Goal: Task Accomplishment & Management: Use online tool/utility

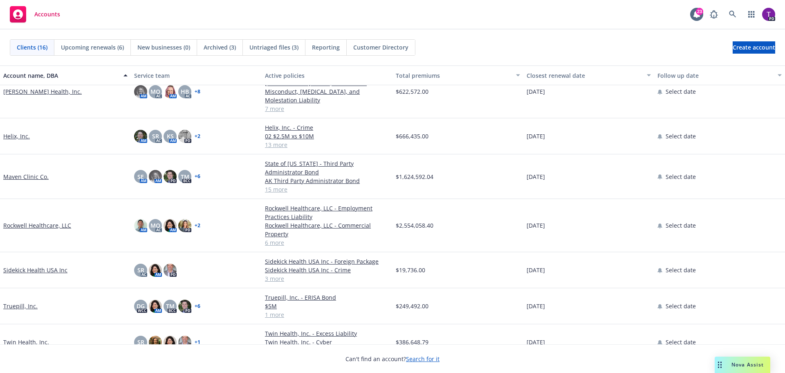
scroll to position [325, 0]
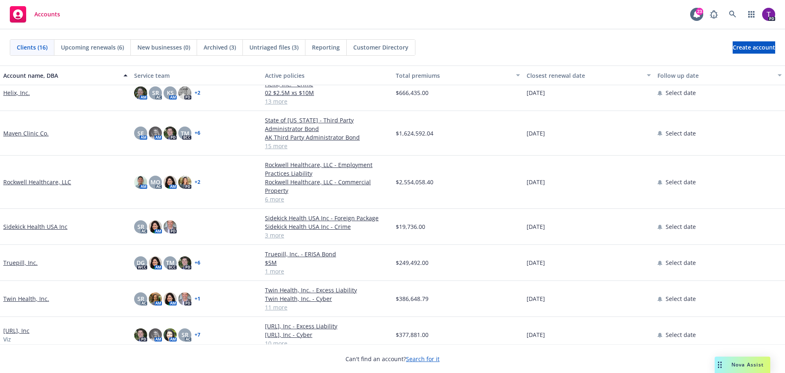
click at [36, 294] on link "Twin Health, Inc." at bounding box center [26, 298] width 46 height 9
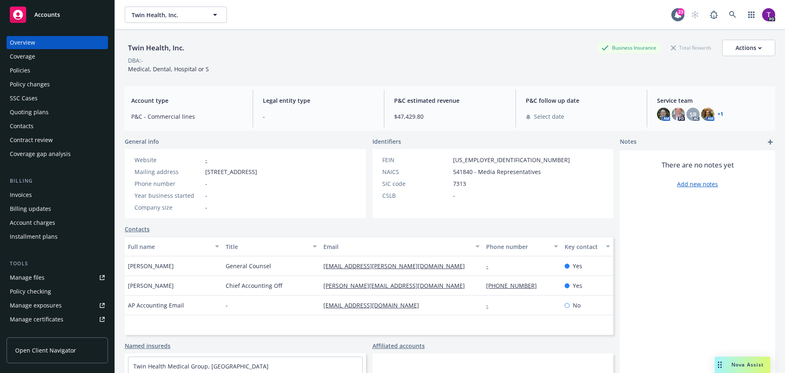
click at [37, 67] on div "Policies" at bounding box center [57, 70] width 95 height 13
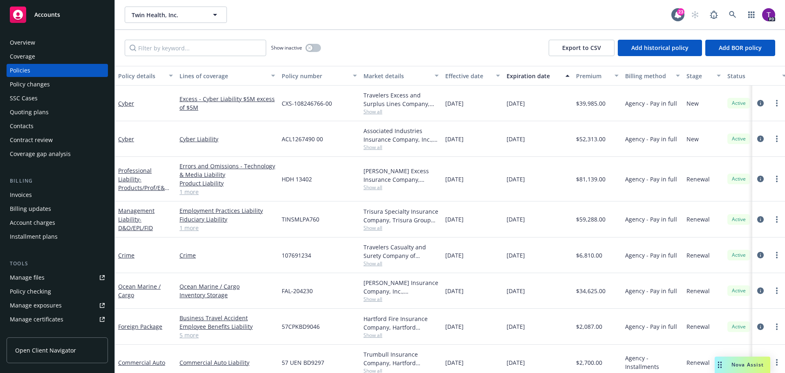
click at [53, 117] on div "Quoting plans" at bounding box center [57, 112] width 95 height 13
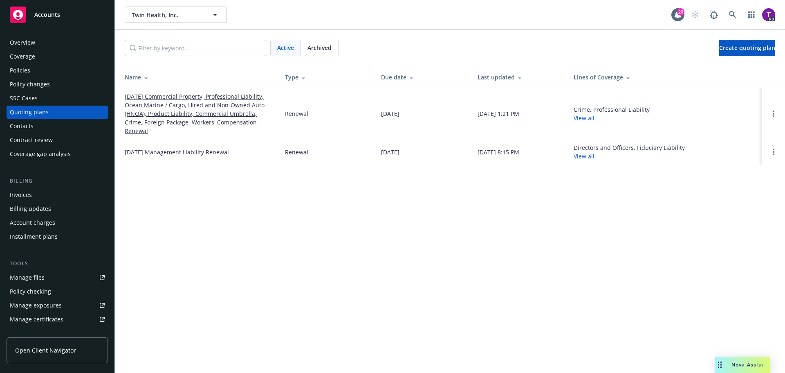
click at [177, 115] on link "08/24/25 Commercial Property, Professional Liability, Ocean Marine / Cargo, Hir…" at bounding box center [198, 113] width 147 height 43
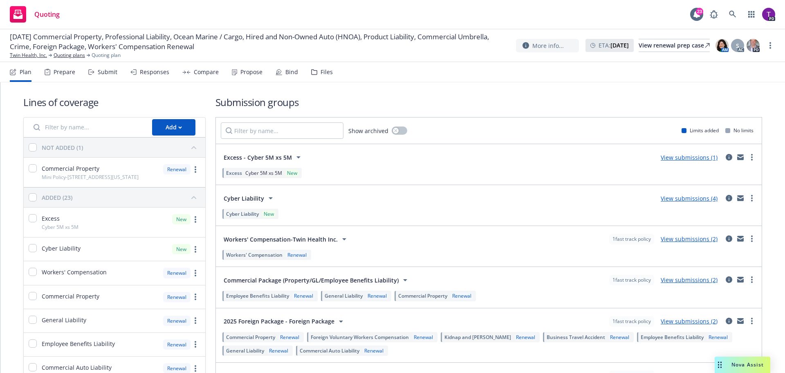
click at [62, 74] on div "Prepare" at bounding box center [65, 72] width 22 height 7
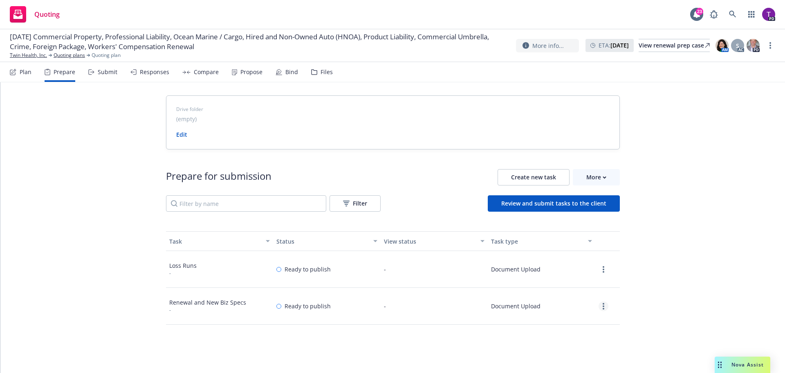
click at [603, 306] on icon "more" at bounding box center [604, 306] width 2 height 7
click at [568, 241] on link "View" at bounding box center [574, 240] width 74 height 16
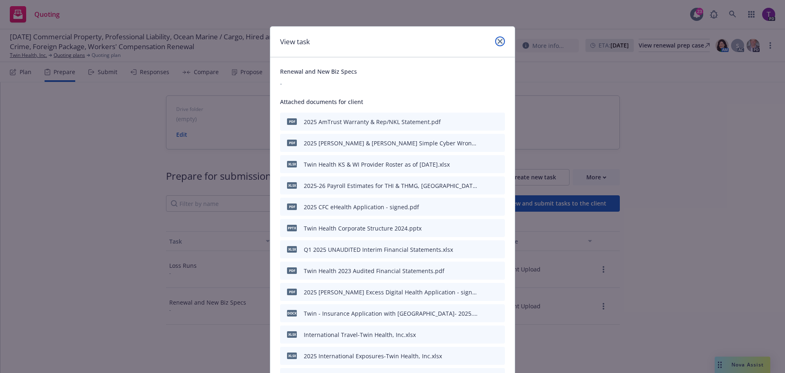
click at [499, 41] on icon "close" at bounding box center [500, 41] width 5 height 5
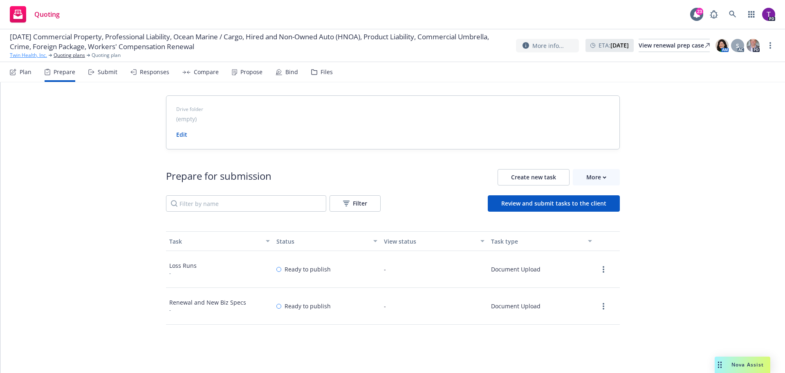
click at [39, 56] on link "Twin Health, Inc." at bounding box center [28, 55] width 37 height 7
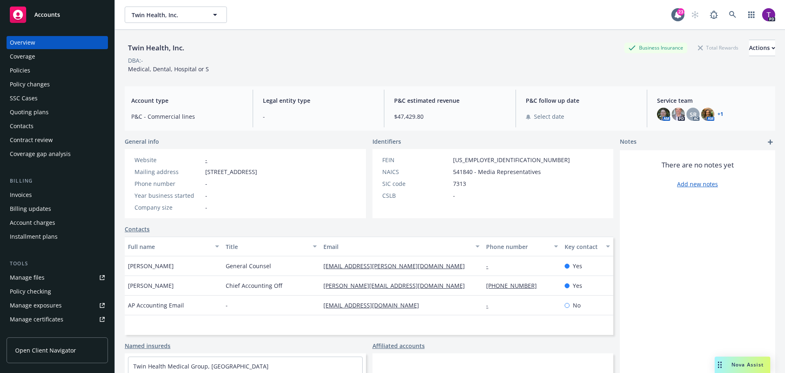
click at [46, 275] on link "Manage files" at bounding box center [57, 277] width 101 height 13
click at [26, 277] on div "Manage files" at bounding box center [27, 277] width 35 height 13
click at [31, 70] on div "Policies" at bounding box center [57, 70] width 95 height 13
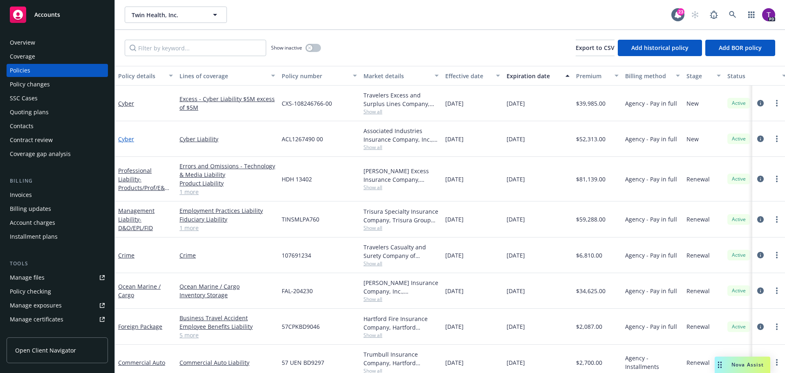
click at [123, 139] on link "Cyber" at bounding box center [126, 139] width 16 height 8
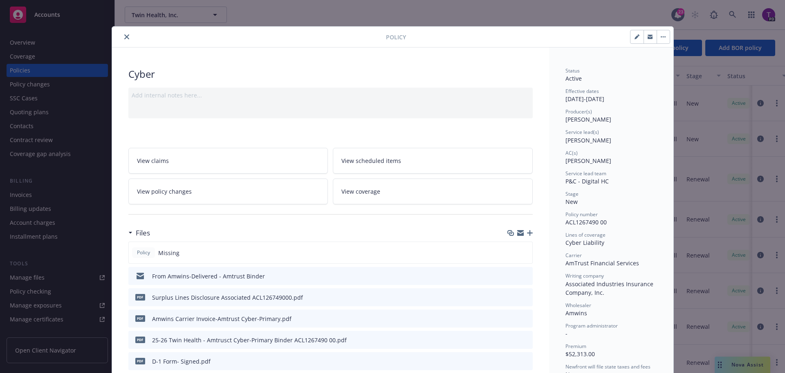
click at [124, 37] on icon "close" at bounding box center [126, 36] width 5 height 5
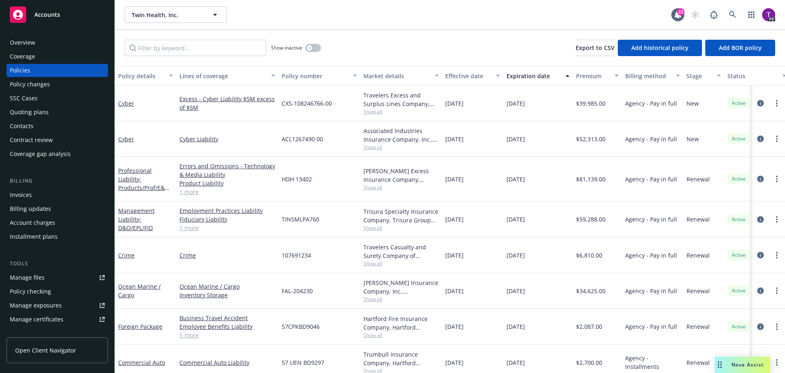
click at [51, 112] on div "Quoting plans" at bounding box center [57, 112] width 95 height 13
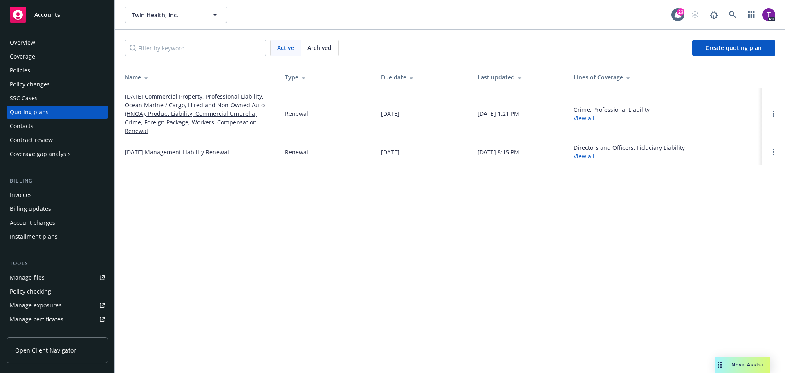
click at [174, 109] on link "08/24/25 Commercial Property, Professional Liability, Ocean Marine / Cargo, Hir…" at bounding box center [198, 113] width 147 height 43
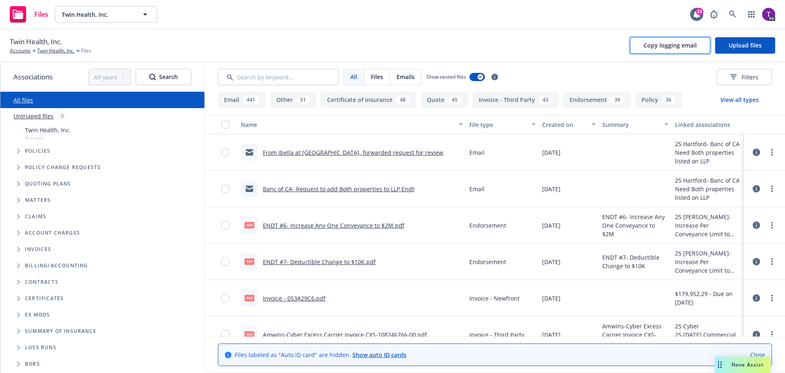
click at [681, 43] on span "Copy logging email" at bounding box center [670, 45] width 53 height 8
click at [56, 51] on link "Twin Health, Inc." at bounding box center [55, 50] width 37 height 7
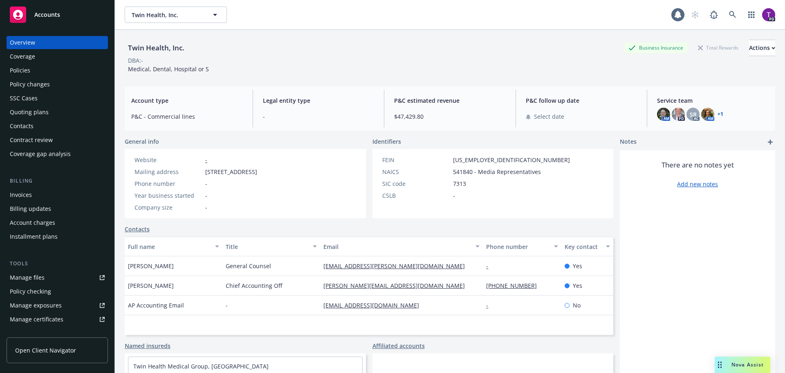
click at [37, 71] on div "Policies" at bounding box center [57, 70] width 95 height 13
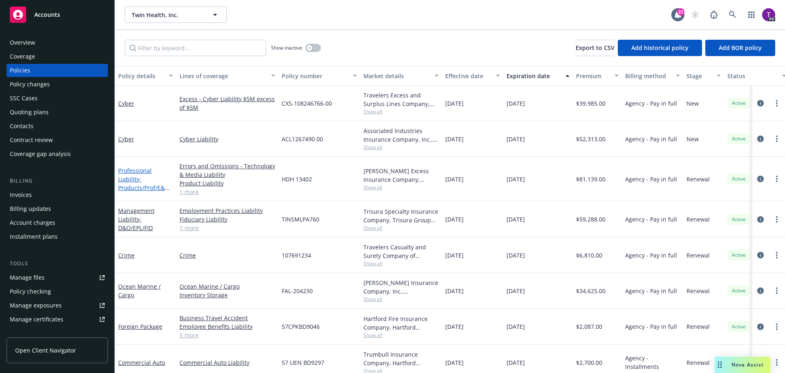
click at [152, 169] on link "Professional Liability - Products/Prof/E&O Tech & Media" at bounding box center [143, 183] width 51 height 34
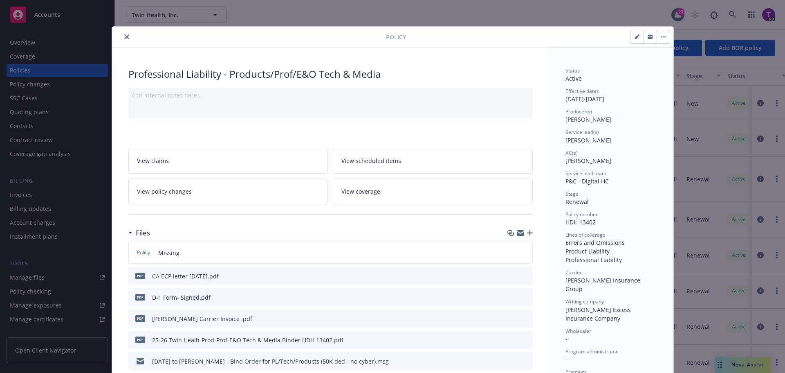
click at [519, 231] on icon "button" at bounding box center [520, 231] width 7 height 3
click at [122, 37] on button "close" at bounding box center [127, 37] width 10 height 10
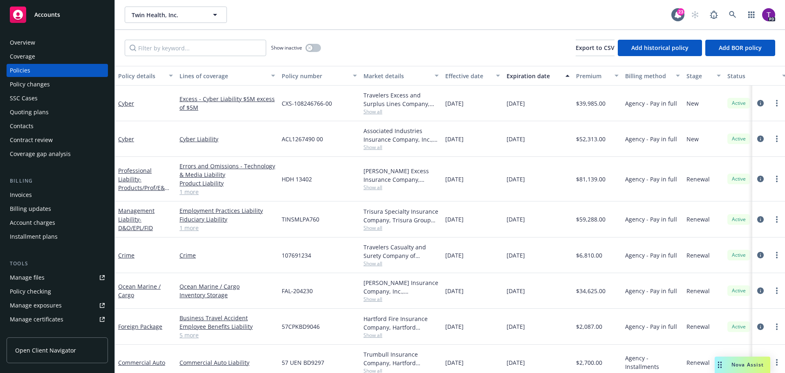
click at [43, 110] on div "Quoting plans" at bounding box center [29, 112] width 39 height 13
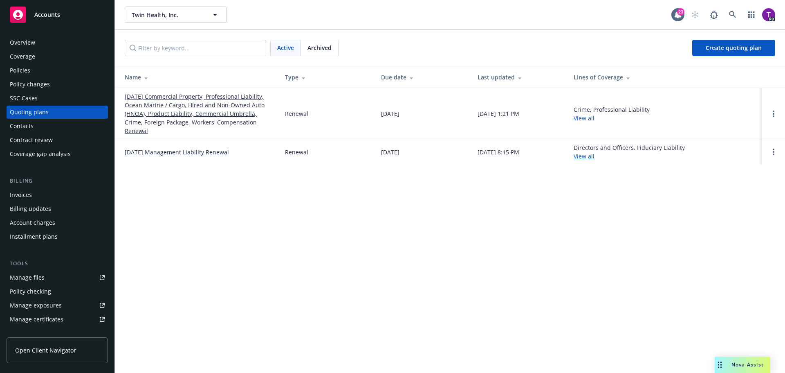
click at [171, 111] on link "[DATE] Commercial Property, Professional Liability, Ocean Marine / Cargo, Hired…" at bounding box center [198, 113] width 147 height 43
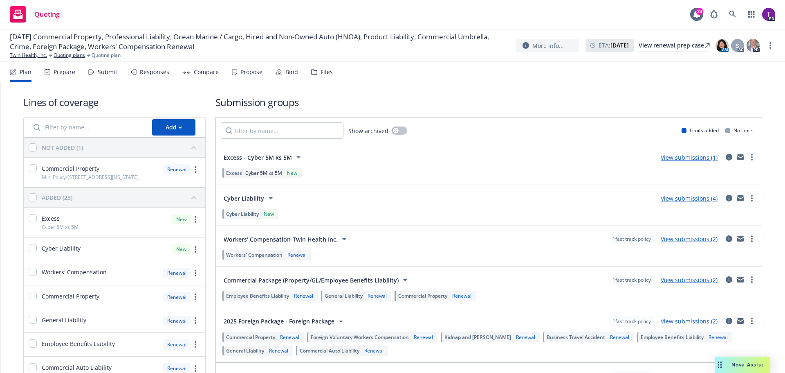
click at [58, 73] on div "Prepare" at bounding box center [65, 72] width 22 height 7
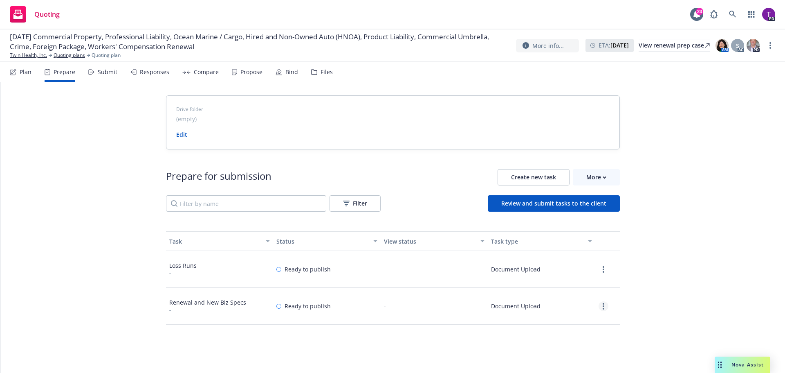
click at [599, 304] on link "more" at bounding box center [604, 306] width 10 height 10
click at [573, 243] on link "View" at bounding box center [574, 240] width 74 height 16
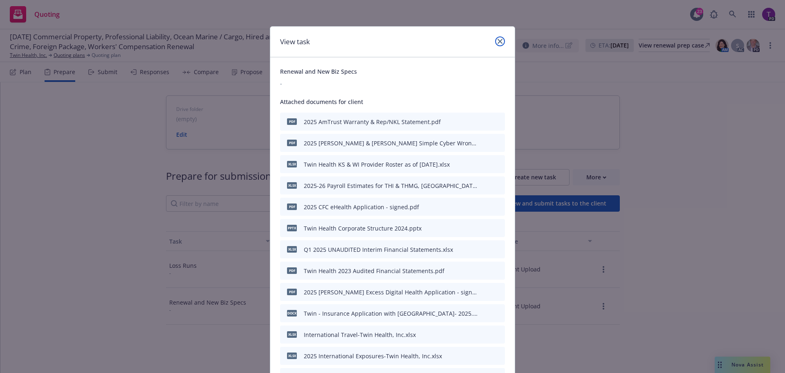
click at [501, 42] on link "close" at bounding box center [500, 41] width 10 height 10
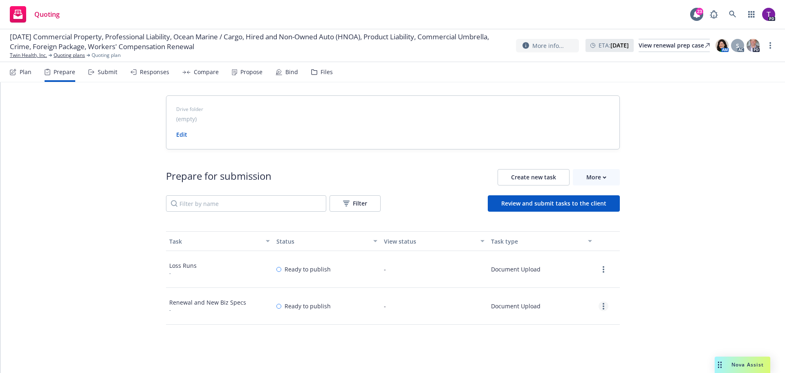
click at [599, 308] on link "more" at bounding box center [604, 306] width 10 height 10
click at [575, 256] on link "Edit" at bounding box center [574, 256] width 74 height 16
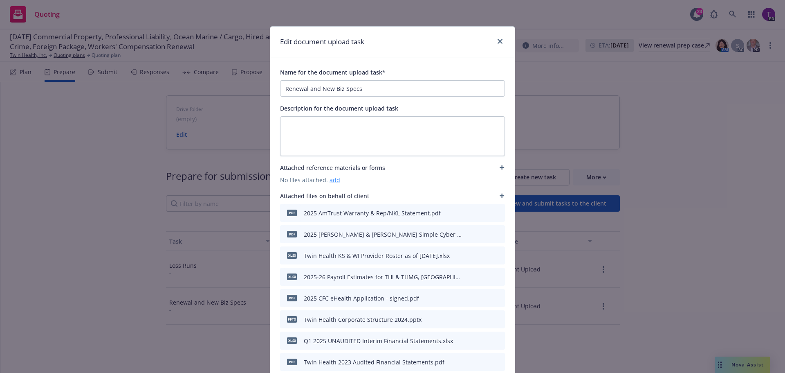
click at [330, 180] on link "add" at bounding box center [335, 180] width 11 height 8
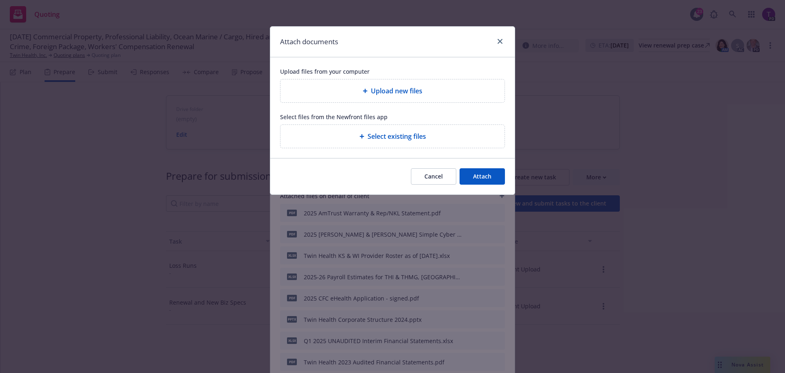
type textarea "x"
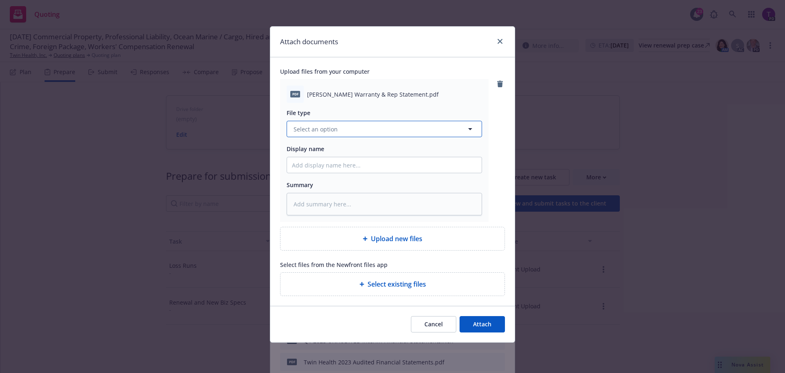
click at [347, 127] on button "Select an option" at bounding box center [384, 129] width 195 height 16
type input "warr"
click at [348, 146] on div "Warranty Letter" at bounding box center [384, 152] width 185 height 12
click at [360, 167] on input "Display name" at bounding box center [384, 165] width 195 height 16
type textarea "x"
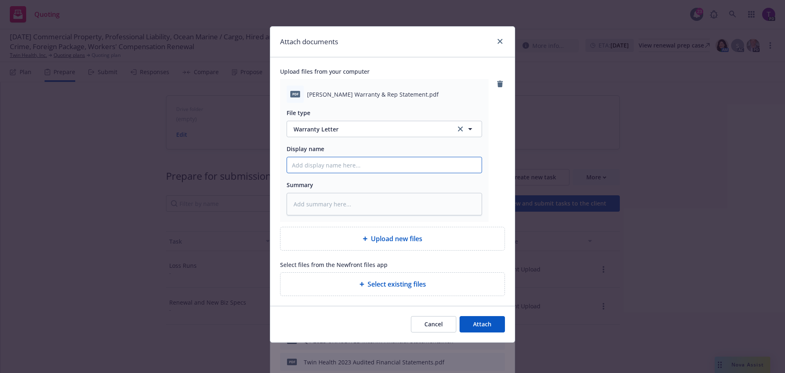
type input "2"
type textarea "x"
type input "202"
type textarea "x"
type input "2025"
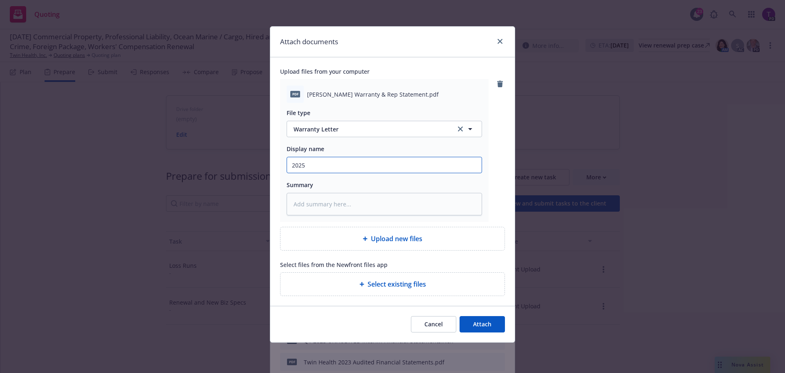
type textarea "x"
type input "2025 h"
type textarea "x"
type input "2025"
type textarea "x"
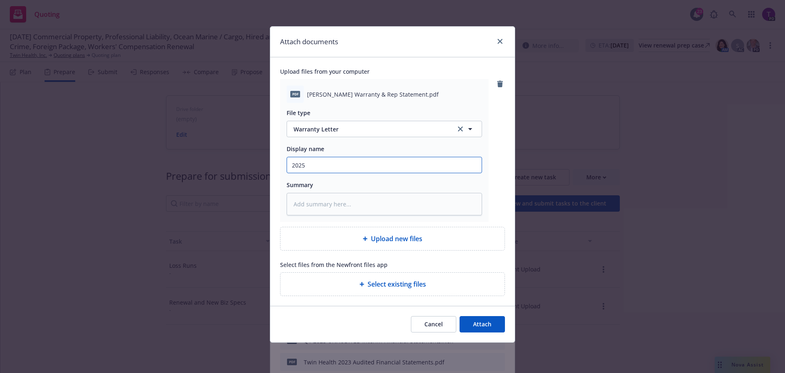
type input "2025 H"
type textarea "x"
type input "2025 Hu"
type textarea "x"
type input "2025 Hud"
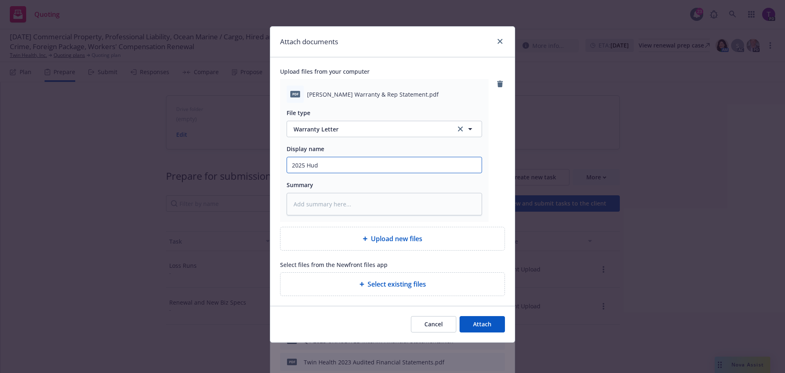
type textarea "x"
type input "2025 Huds"
type textarea "x"
type input "2025 Hudso"
type textarea "x"
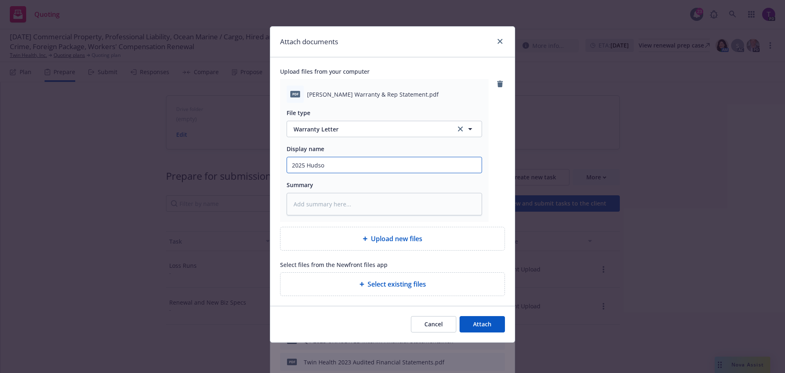
type input "2025 Hudson"
type textarea "x"
type input "2025 Hudson"
type textarea "x"
type input "2025 Hudson W"
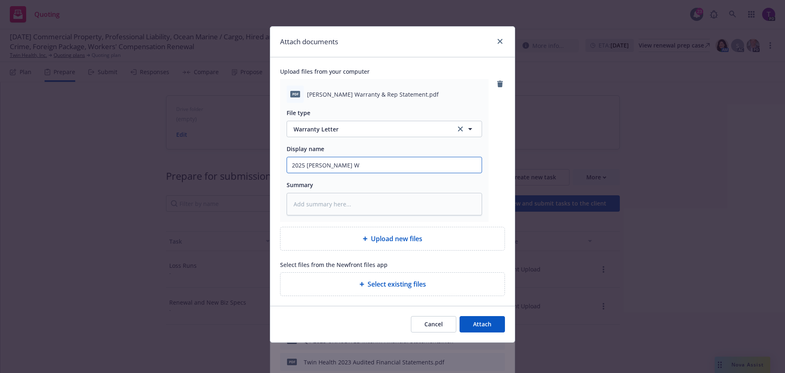
type textarea "x"
type input "2025 Hudson Wa"
type textarea "x"
type input "2025 Hudson War"
type textarea "x"
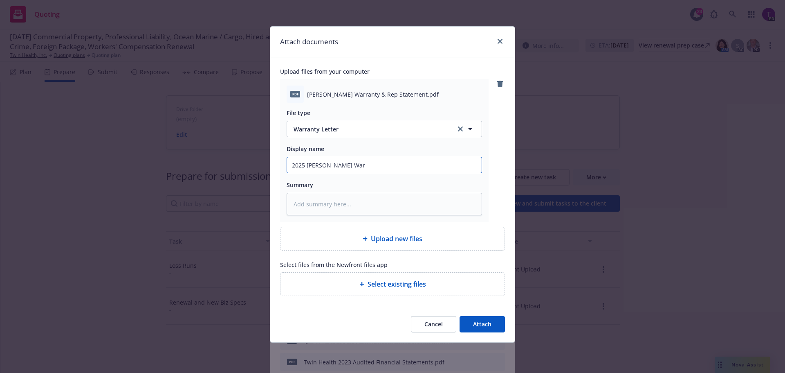
type input "2025 Hudson Warr"
type textarea "x"
type input "2025 Hudson Warra"
type textarea "x"
type input "2025 Hudson Warran"
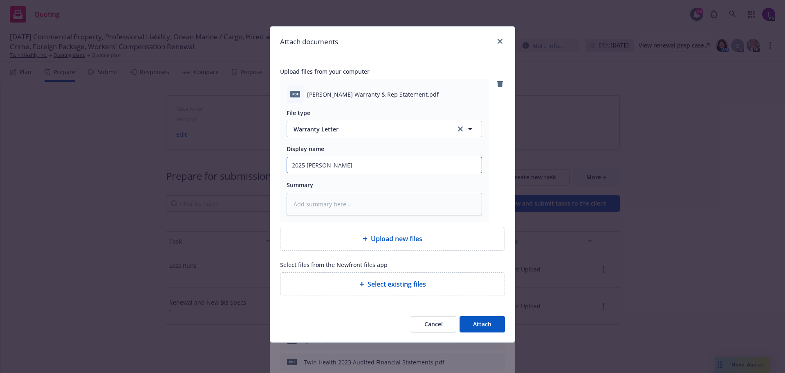
type textarea "x"
type input "2025 Hudson Warrant"
type textarea "x"
type input "2025 Hudson Warrant"
type textarea "x"
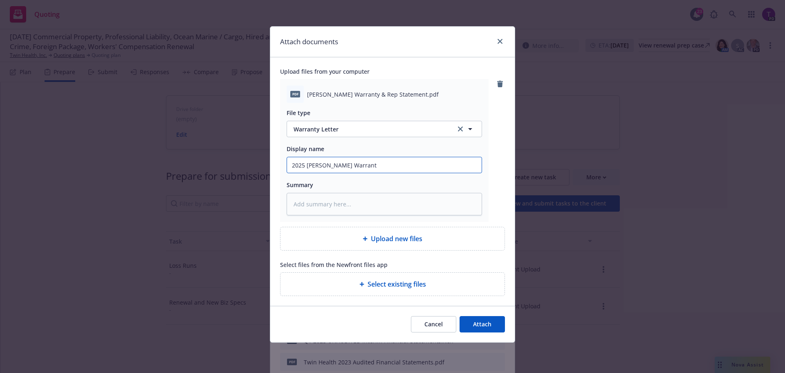
type input "2025 Hudson Warrant &"
type textarea "x"
type input "2025 Hudson Warrant &"
type textarea "x"
type input "2025 Hudson Warrant &"
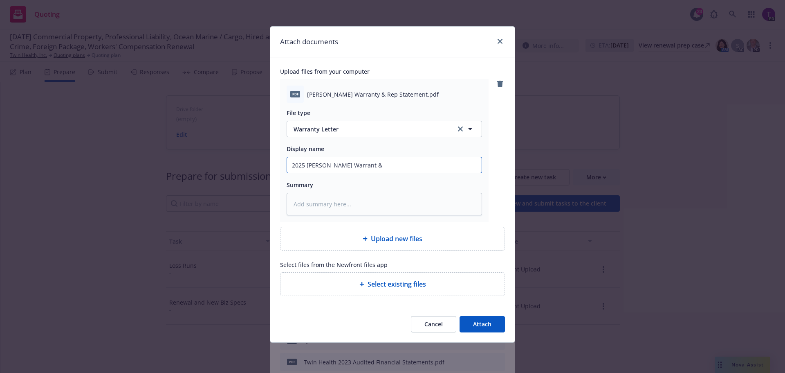
type textarea "x"
type input "2025 Hudson Warrant"
type textarea "x"
type input "2025 Hudson Warrant"
type textarea "x"
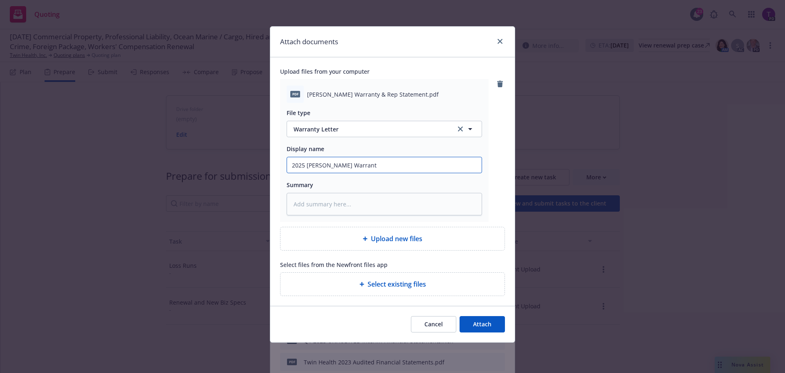
type input "2025 Hudson Warranty"
type textarea "x"
type input "2025 Hudson Warranty"
type textarea "x"
type input "2025 Hudson Warranty &"
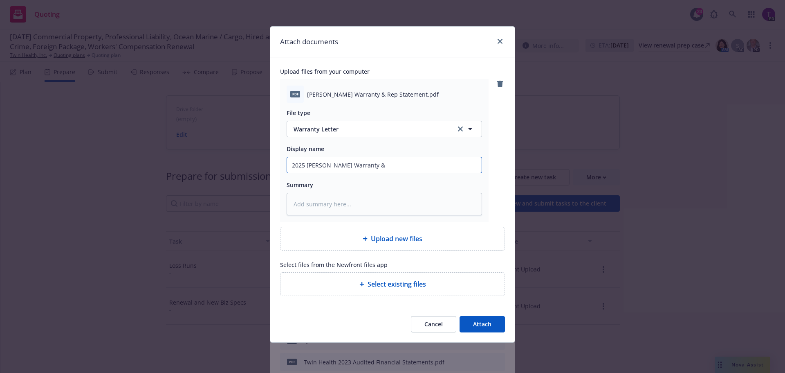
type textarea "x"
type input "2025 Hudson Warranty &"
type textarea "x"
type input "2025 Hudson Warranty & R"
type textarea "x"
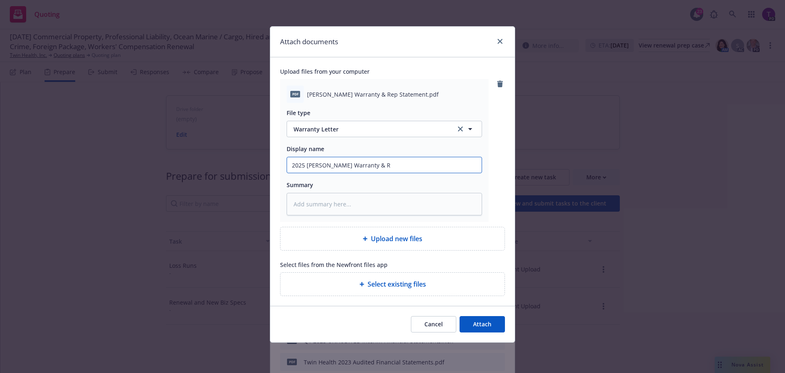
type input "2025 Hudson Warranty & RE"
type textarea "x"
type input "2025 Hudson Warranty & REp"
type textarea "x"
type input "2025 Hudson Warranty & RE"
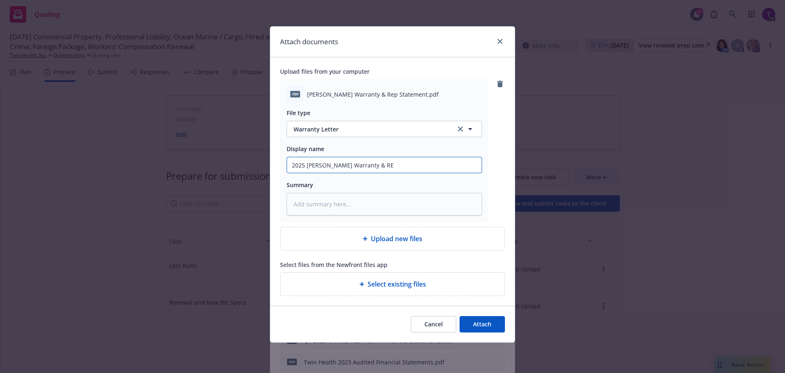
type textarea "x"
type input "2025 Hudson Warranty & R"
type textarea "x"
type input "2025 Hudson Warranty & Re"
type textarea "x"
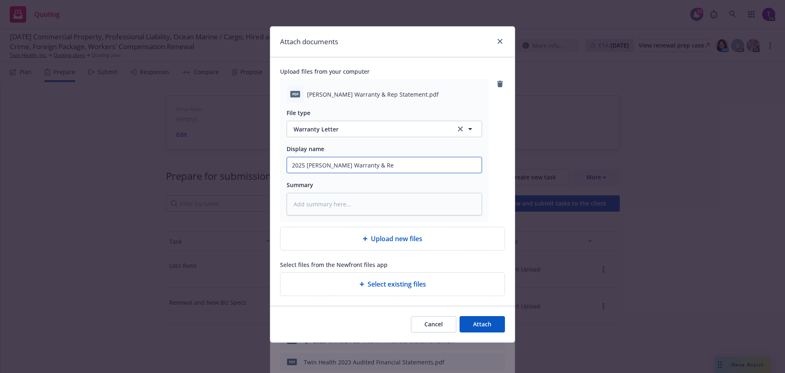
type input "2025 Hudson Warranty & Rep"
type textarea "x"
type input "2025 Hudson Warranty & Rep"
type textarea "x"
type input "2025 Hudson Warranty & Rep S"
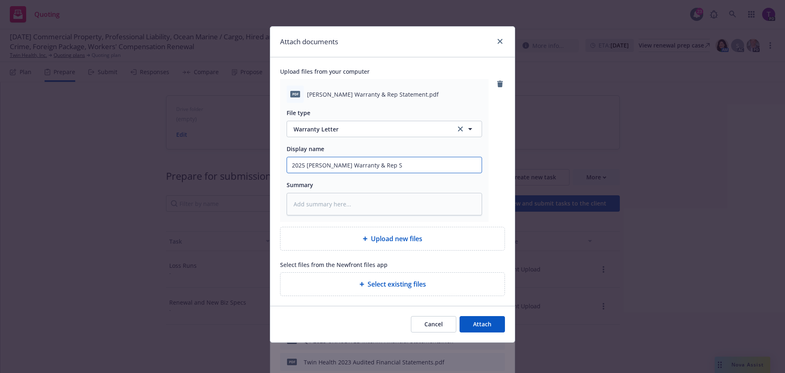
type textarea "x"
type input "2025 Hudson Warranty & Rep ST"
type textarea "x"
type input "2025 Hudson Warranty & Rep STa"
type textarea "x"
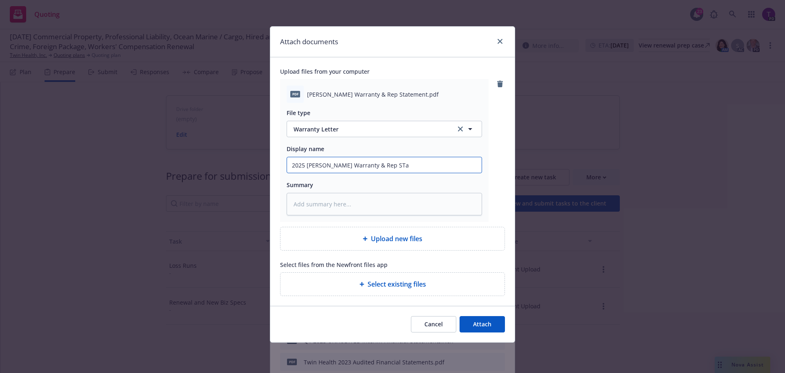
type input "2025 Hudson Warranty & Rep STat"
type textarea "x"
type input "2025 Hudson Warranty & Rep STate"
type textarea "x"
type input "2025 Hudson Warranty & Rep STatem"
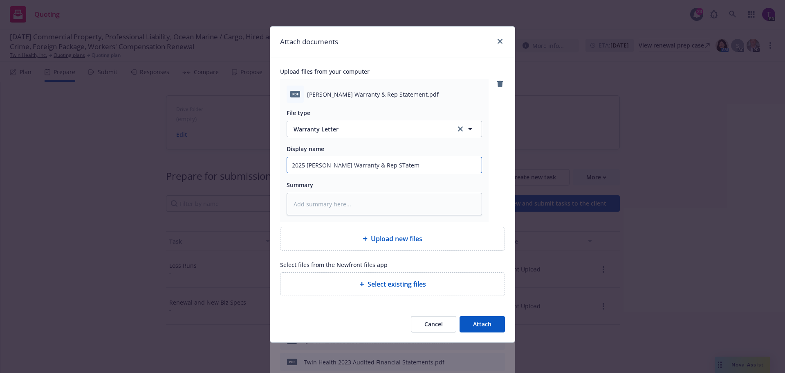
type textarea "x"
type input "2025 Hudson Warranty & Rep STate"
type textarea "x"
type input "2025 Hudson Warranty & Rep STat"
type textarea "x"
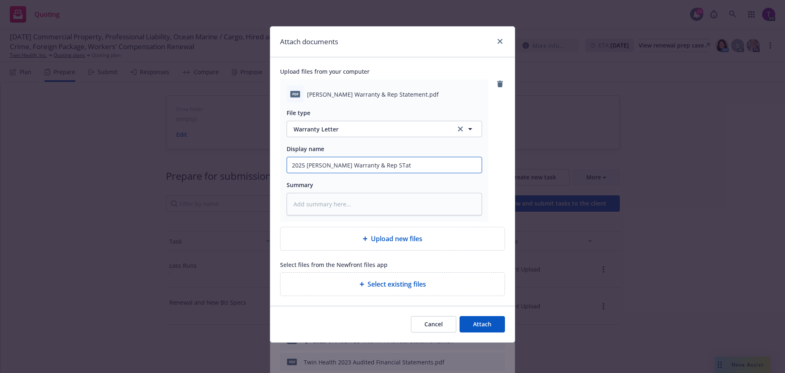
type input "2025 Hudson Warranty & Rep STa"
type textarea "x"
type input "2025 Hudson Warranty & Rep ST"
type textarea "x"
type input "2025 Hudson Warranty & Rep S"
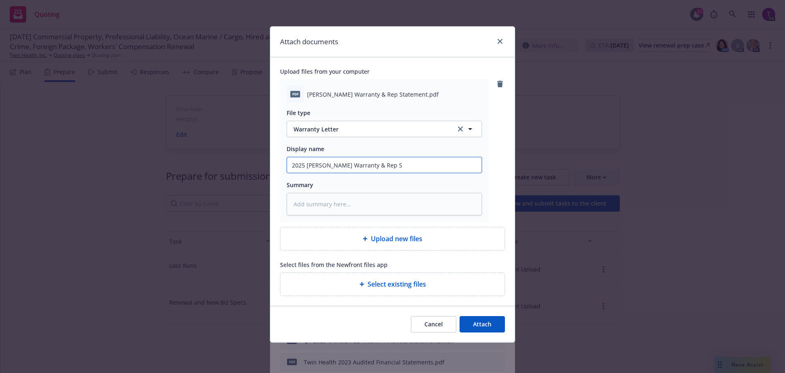
type textarea "x"
type input "2025 Hudson Warranty & Rep St"
type textarea "x"
type input "2025 Hudson Warranty & Rep Sta"
type textarea "x"
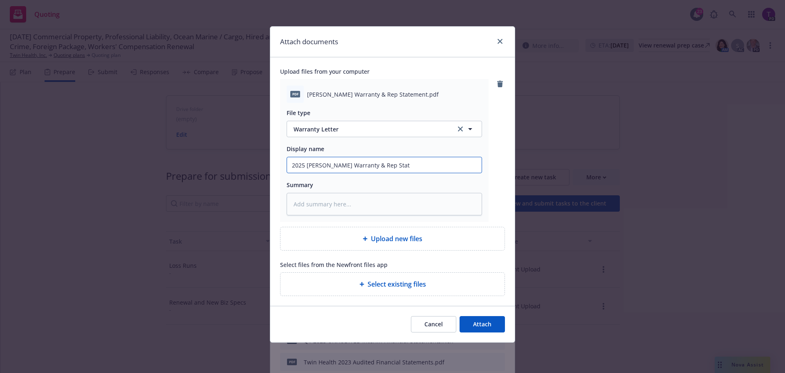
type input "2025 Hudson Warranty & Rep State"
type textarea "x"
type input "2025 Hudson Warranty & Rep Statem"
type textarea "x"
type input "2025 Hudson Warranty & Rep Stateme"
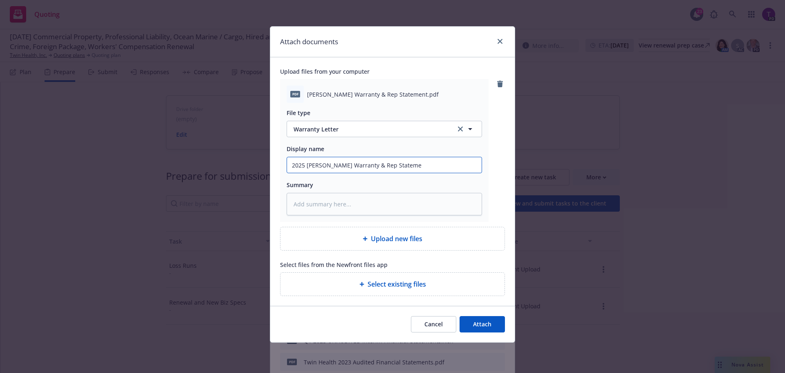
type textarea "x"
type input "2025 Hudson Warranty & Rep Statemen"
type textarea "x"
type input "2025 Hudson Warranty & Rep Statement"
type textarea "x"
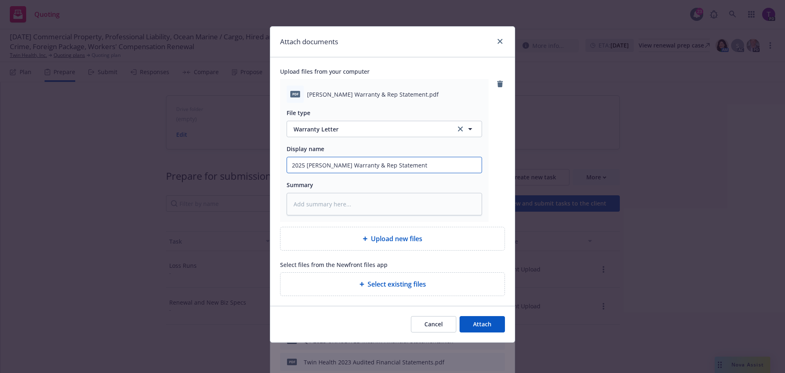
type input "2025 Hudson Warranty & Rep Statement"
click at [495, 325] on button "Attach" at bounding box center [482, 324] width 45 height 16
type textarea "x"
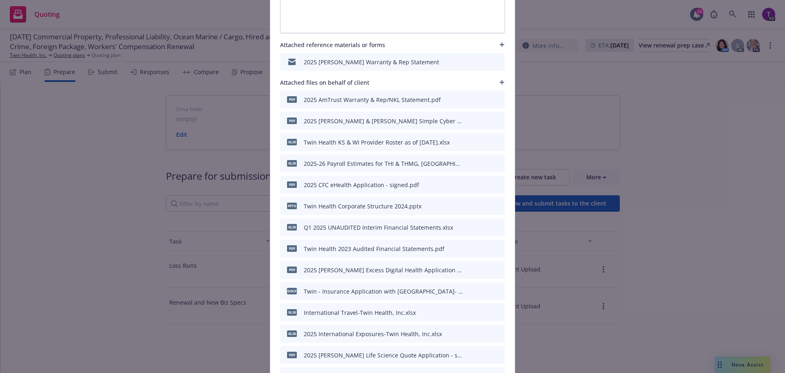
scroll to position [208, 0]
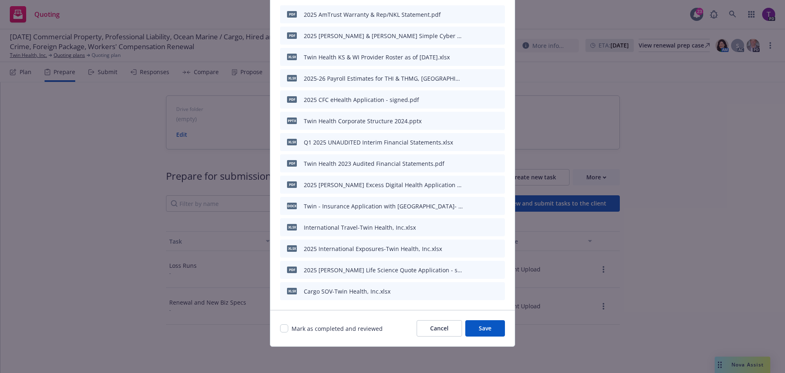
click at [482, 323] on button "Save" at bounding box center [485, 328] width 40 height 16
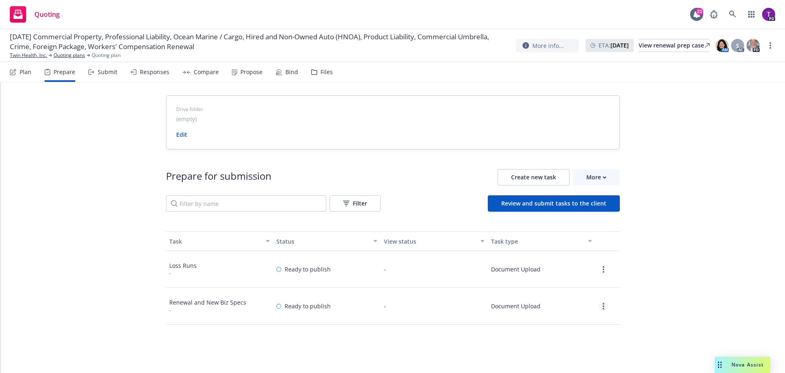
click at [602, 306] on link "more" at bounding box center [604, 306] width 10 height 10
click at [553, 240] on link "View" at bounding box center [574, 240] width 74 height 16
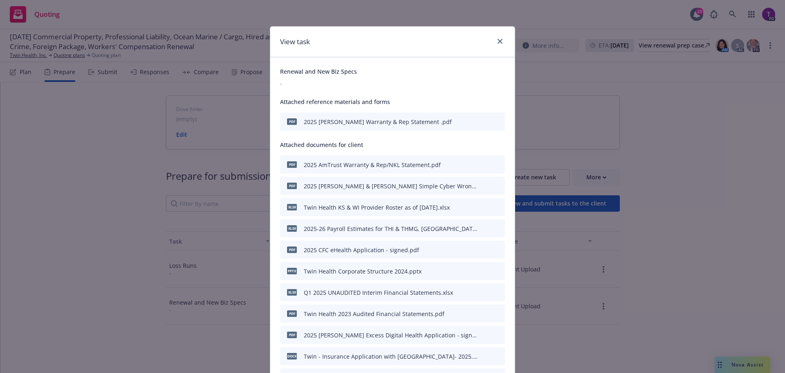
scroll to position [150, 0]
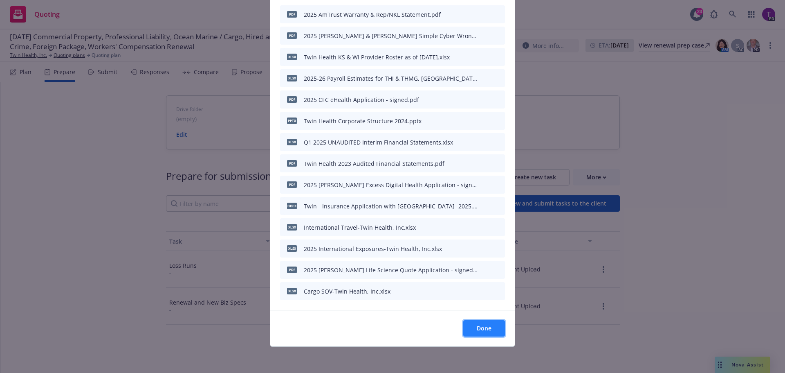
click at [485, 324] on span "Done" at bounding box center [484, 328] width 15 height 8
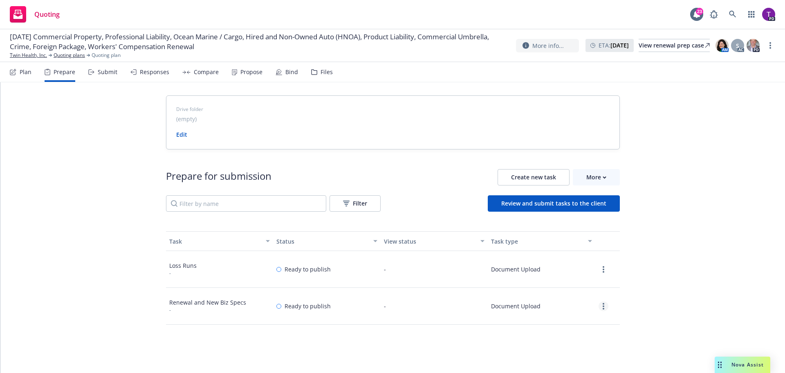
click at [599, 305] on link "more" at bounding box center [604, 306] width 10 height 10
click at [571, 253] on link "Edit" at bounding box center [574, 256] width 74 height 16
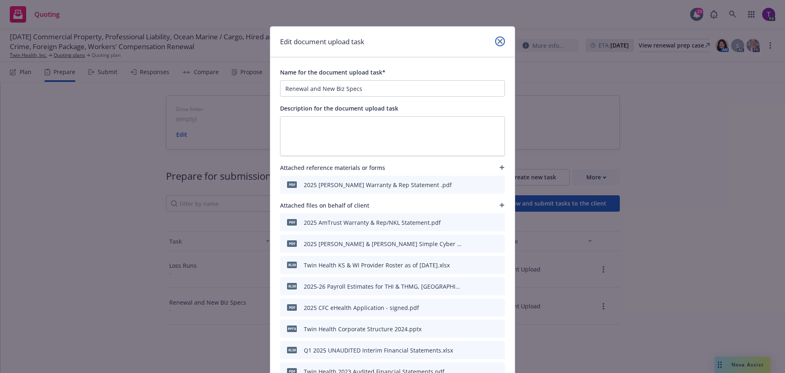
click at [498, 43] on icon "close" at bounding box center [500, 41] width 5 height 5
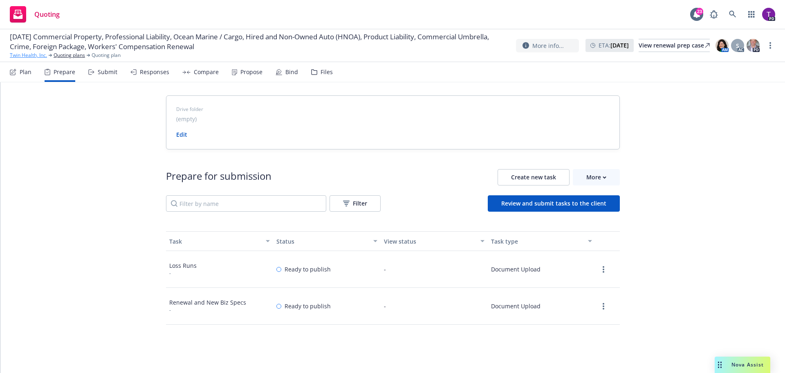
click at [26, 57] on link "Twin Health, Inc." at bounding box center [28, 55] width 37 height 7
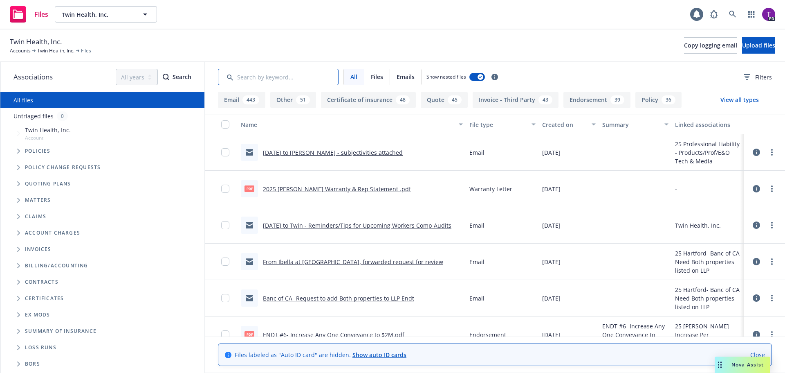
click at [259, 72] on input "Search by keyword..." at bounding box center [278, 77] width 121 height 16
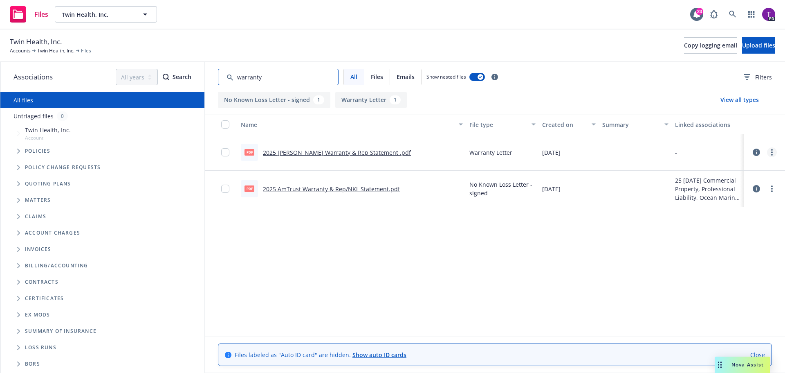
type input "warranty"
click at [773, 154] on link "more" at bounding box center [772, 152] width 10 height 10
click at [751, 202] on link "Edit" at bounding box center [735, 201] width 81 height 16
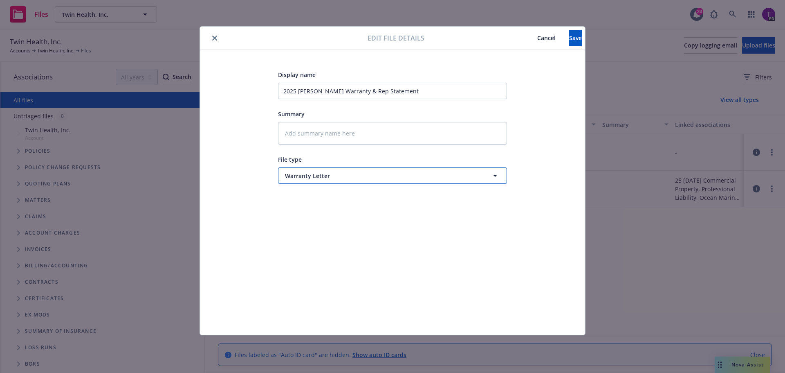
click at [497, 176] on icon "button" at bounding box center [495, 176] width 10 height 10
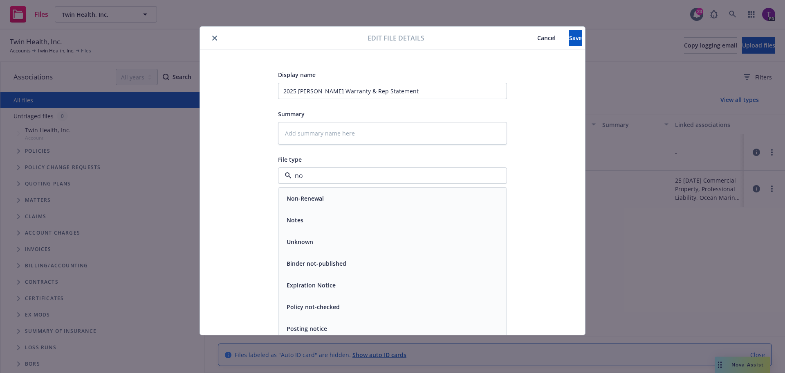
type input "no"
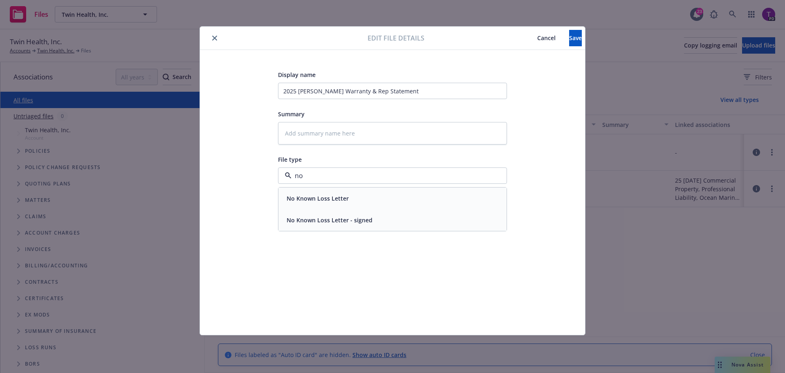
click at [413, 220] on div "No Known Loss Letter - signed" at bounding box center [392, 220] width 218 height 12
click at [569, 40] on span "Save" at bounding box center [575, 38] width 13 height 8
type textarea "x"
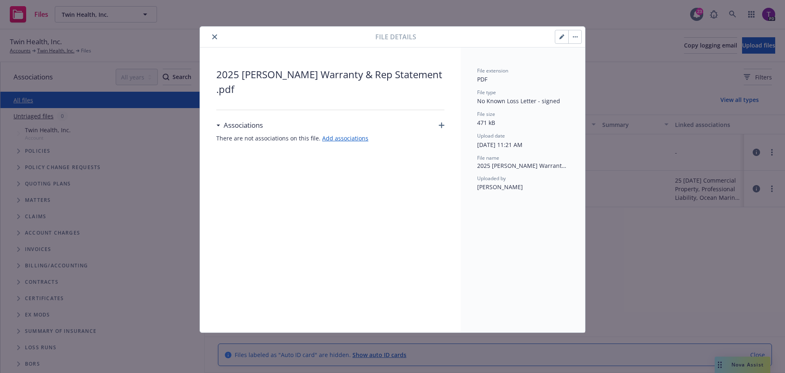
click at [214, 38] on icon "close" at bounding box center [214, 36] width 5 height 5
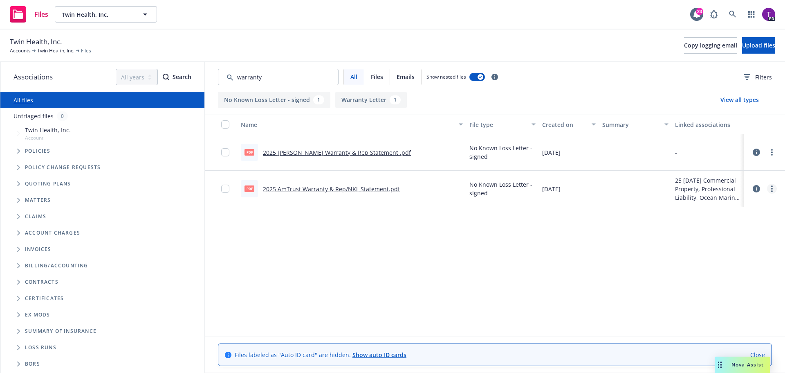
click at [774, 190] on link "more" at bounding box center [772, 189] width 10 height 10
click at [749, 256] on link "Update associations" at bounding box center [735, 254] width 81 height 16
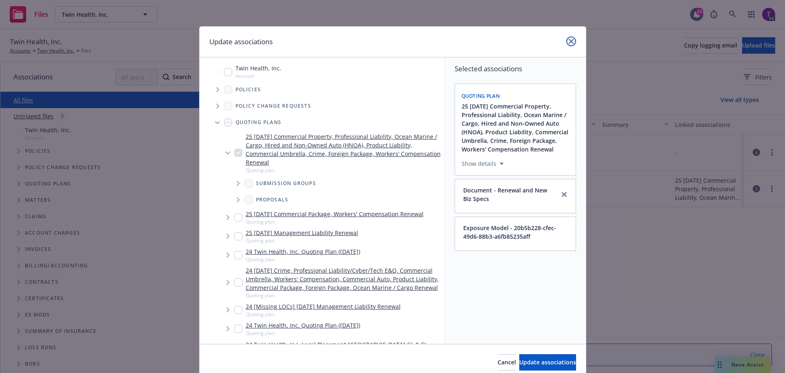
click at [570, 42] on icon "close" at bounding box center [571, 41] width 5 height 5
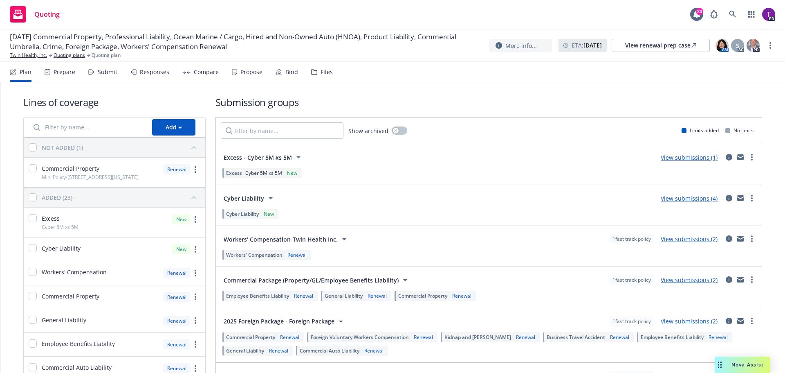
click at [669, 197] on link "View submissions (4)" at bounding box center [689, 198] width 57 height 8
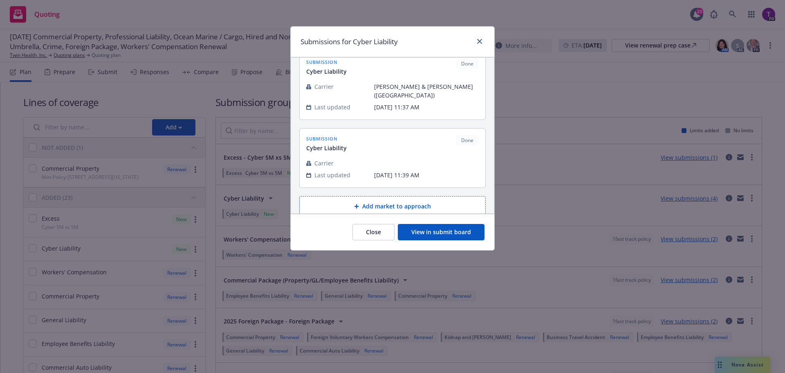
scroll to position [153, 0]
click at [438, 229] on button "View in submit board" at bounding box center [441, 232] width 87 height 16
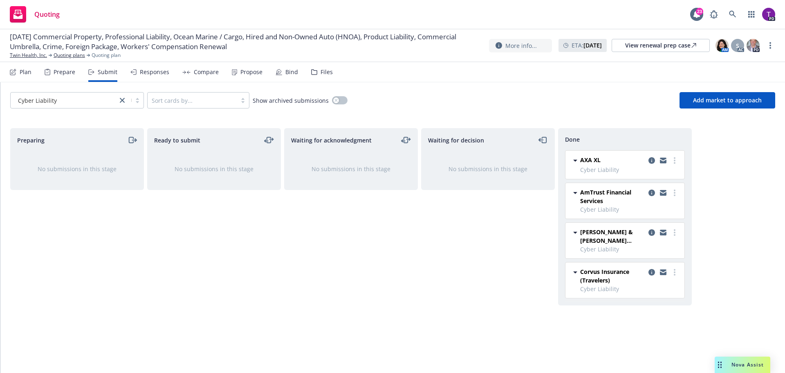
click at [279, 71] on icon at bounding box center [279, 72] width 7 height 7
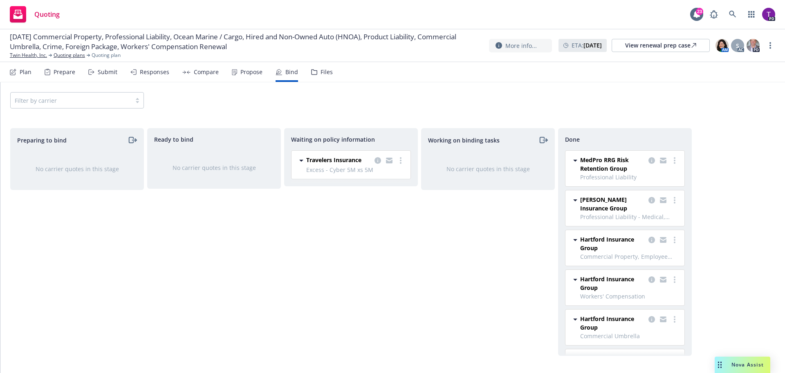
click at [254, 76] on div "Propose" at bounding box center [247, 72] width 31 height 20
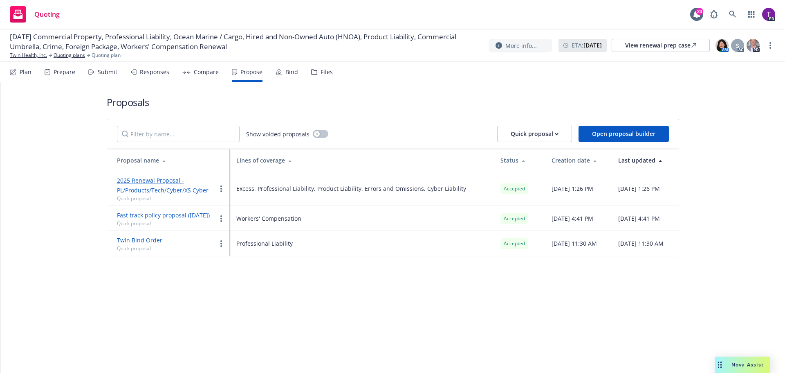
click at [209, 73] on div "Compare" at bounding box center [206, 72] width 25 height 7
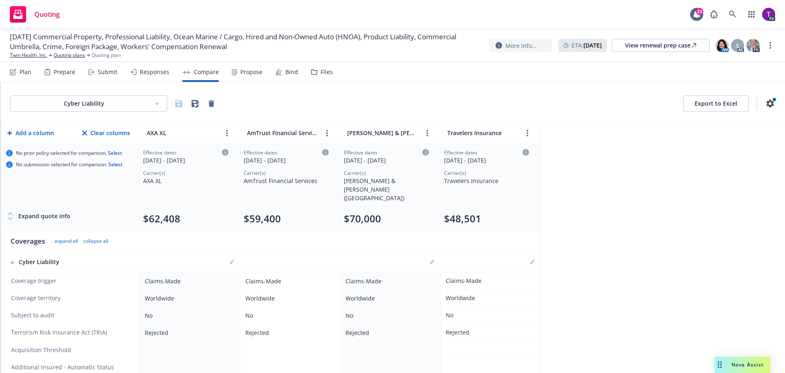
click at [157, 73] on div "Responses" at bounding box center [154, 72] width 29 height 7
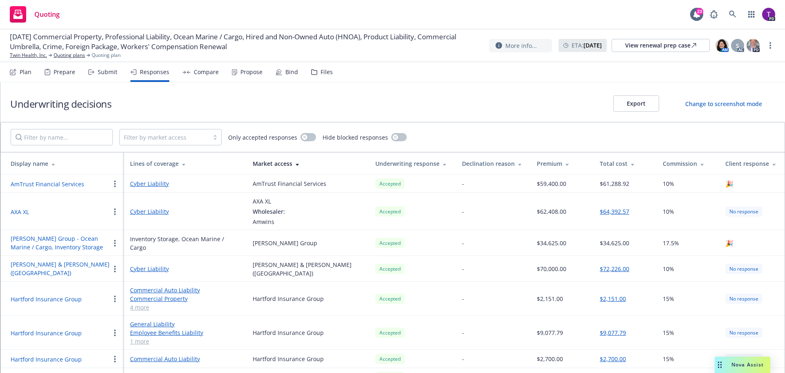
click at [62, 69] on div "Prepare" at bounding box center [65, 72] width 22 height 7
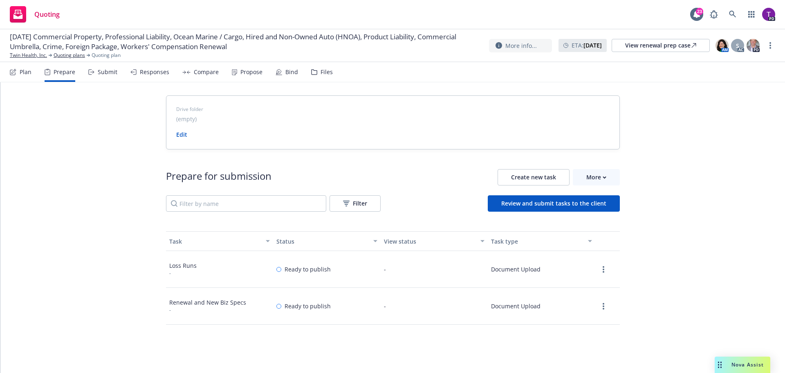
click at [100, 72] on div "Submit" at bounding box center [108, 72] width 20 height 7
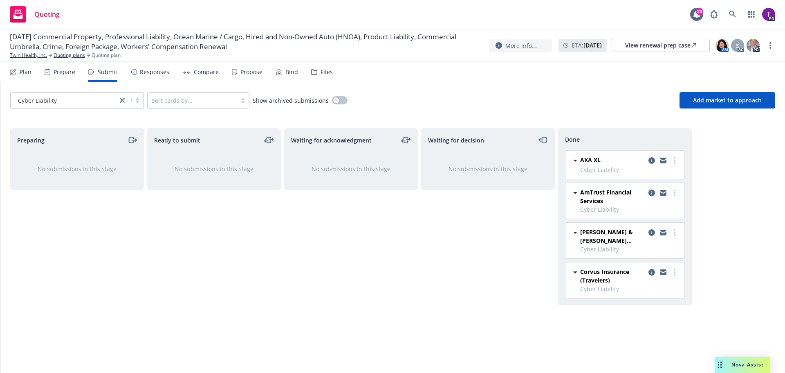
click at [652, 193] on icon "copy logging email" at bounding box center [652, 192] width 7 height 7
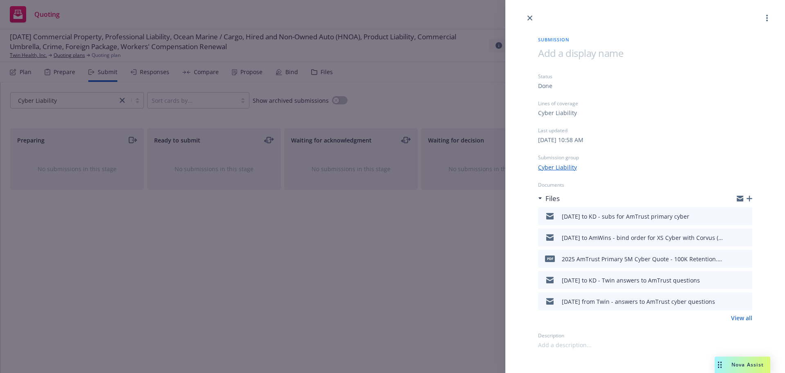
click at [741, 198] on icon "button" at bounding box center [740, 196] width 7 height 3
click at [532, 19] on icon "close" at bounding box center [530, 18] width 5 height 5
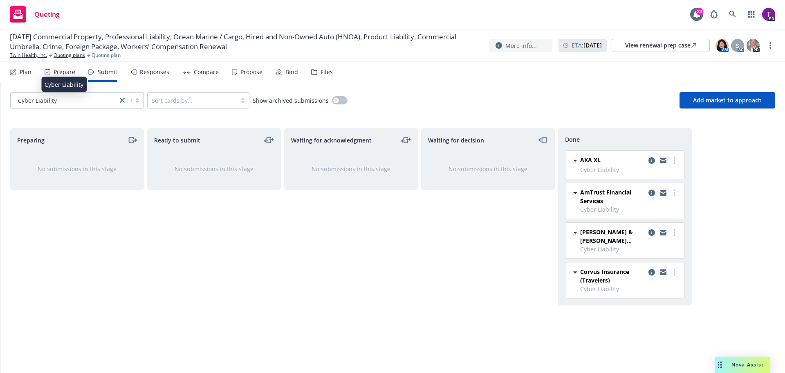
click at [82, 99] on div "Cyber Liability" at bounding box center [64, 100] width 99 height 9
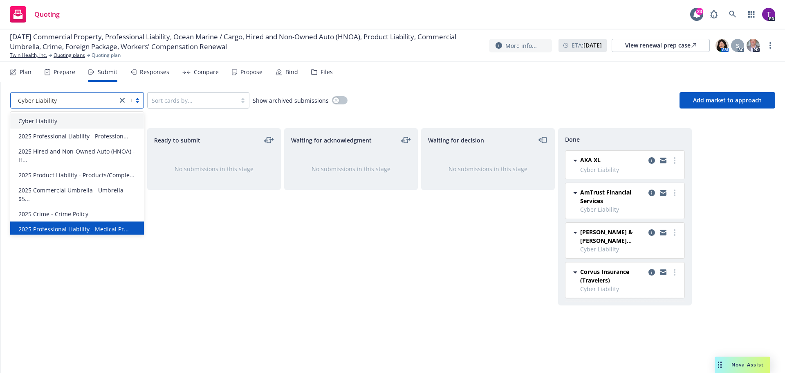
click at [75, 229] on span "2025 Professional Liability - Medical Pr..." at bounding box center [73, 229] width 110 height 9
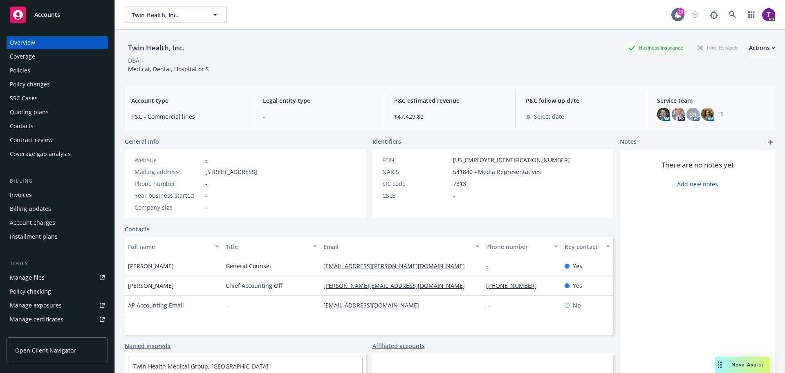
click at [38, 71] on div "Policies" at bounding box center [57, 70] width 95 height 13
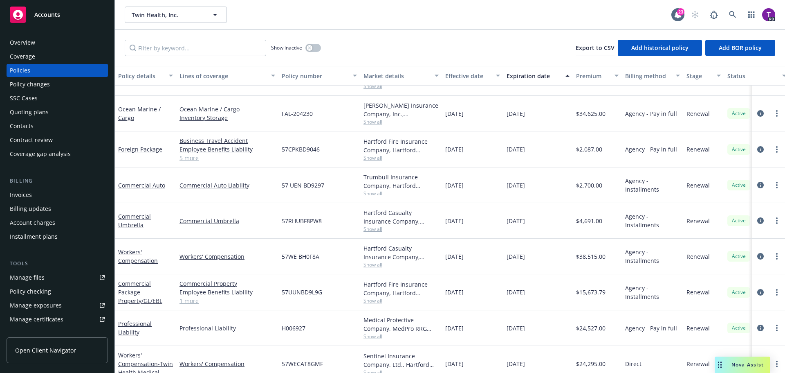
scroll to position [171, 0]
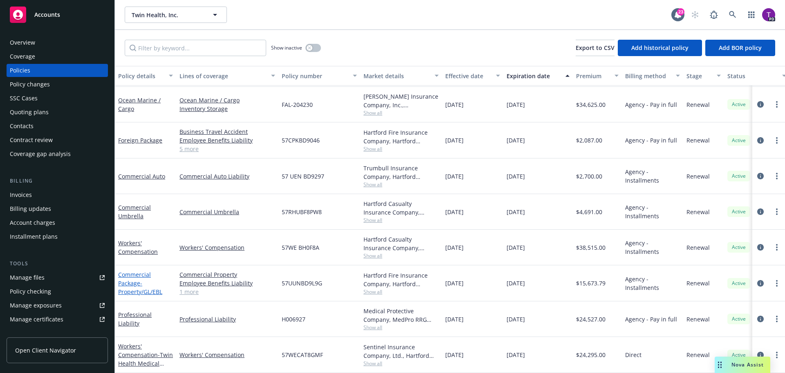
click at [134, 270] on link "Commercial Package - Property/GL/EBL" at bounding box center [140, 282] width 44 height 25
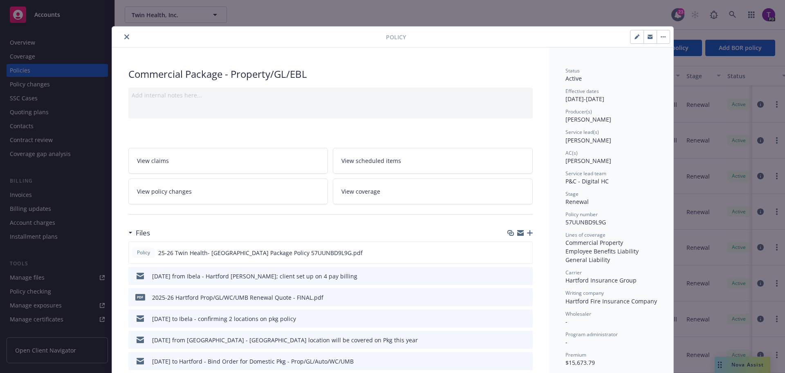
click at [124, 36] on icon "close" at bounding box center [126, 36] width 5 height 5
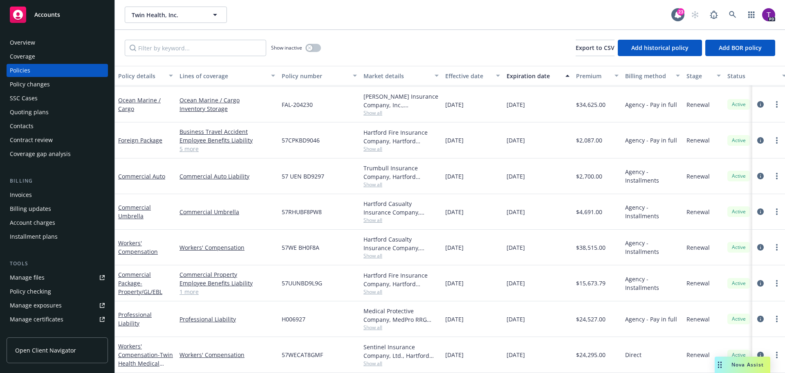
click at [31, 279] on div "Manage files" at bounding box center [27, 277] width 35 height 13
click at [138, 172] on link "Commercial Auto" at bounding box center [141, 176] width 47 height 8
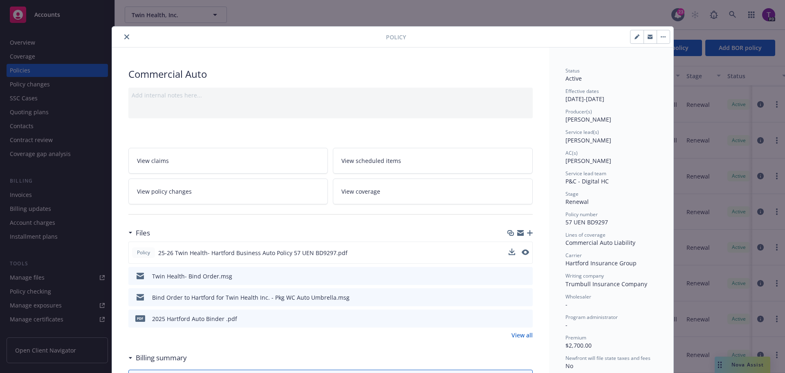
click at [505, 252] on div "Policy 25-26 Twin Health- Hartford Business Auto Policy 57 UEN BD9297.pdf" at bounding box center [330, 252] width 404 height 22
click at [510, 254] on icon "download file" at bounding box center [511, 252] width 7 height 7
click at [124, 35] on icon "close" at bounding box center [126, 36] width 5 height 5
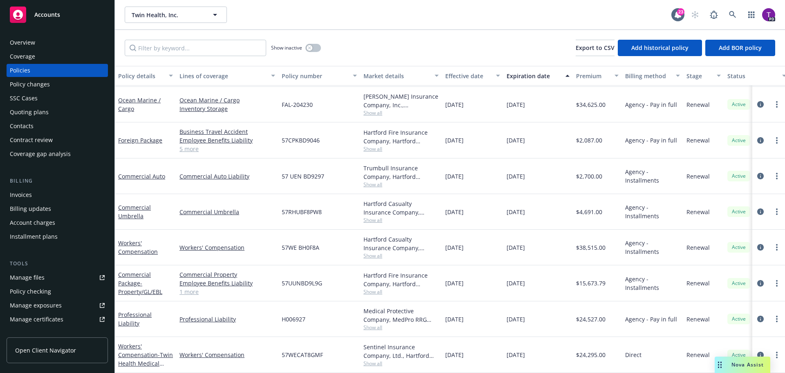
click at [52, 279] on link "Manage files" at bounding box center [57, 277] width 101 height 13
click at [137, 203] on link "Commercial Umbrella" at bounding box center [134, 211] width 33 height 16
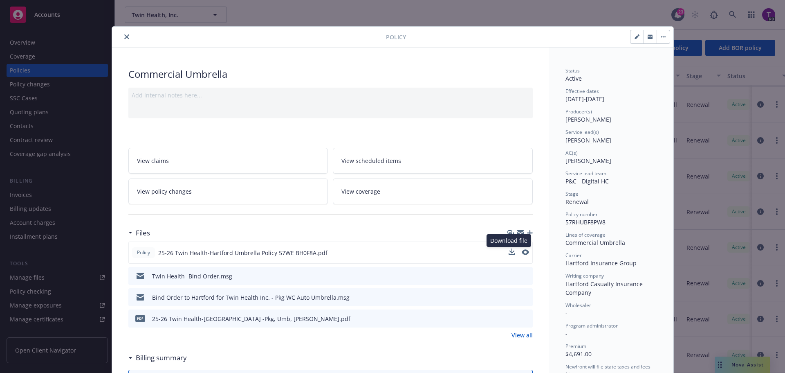
click at [512, 251] on div "Download file Download file" at bounding box center [519, 252] width 20 height 9
click at [510, 253] on icon "download file" at bounding box center [511, 252] width 7 height 7
click at [124, 37] on icon "close" at bounding box center [126, 36] width 5 height 5
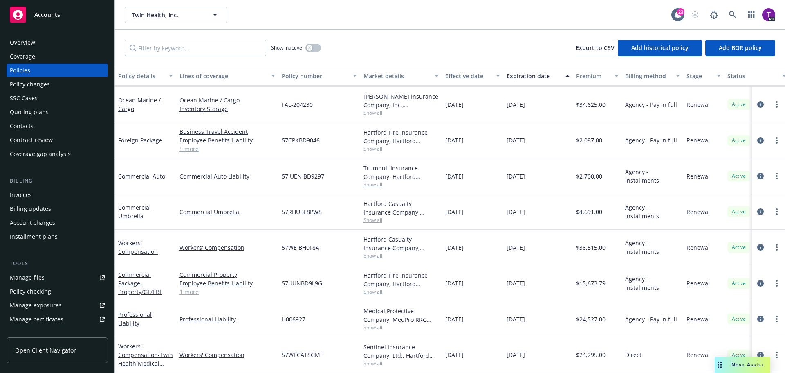
click at [40, 275] on div "Manage files" at bounding box center [27, 277] width 35 height 13
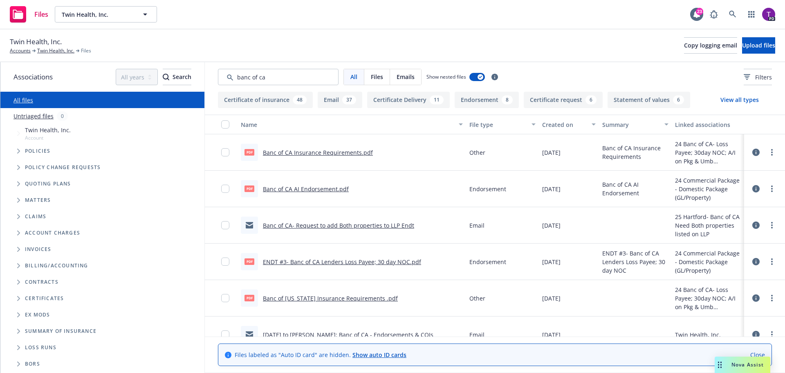
type input "banc of ca"
click at [321, 189] on link "Banc of CA AI Endorsement.pdf" at bounding box center [306, 189] width 86 height 8
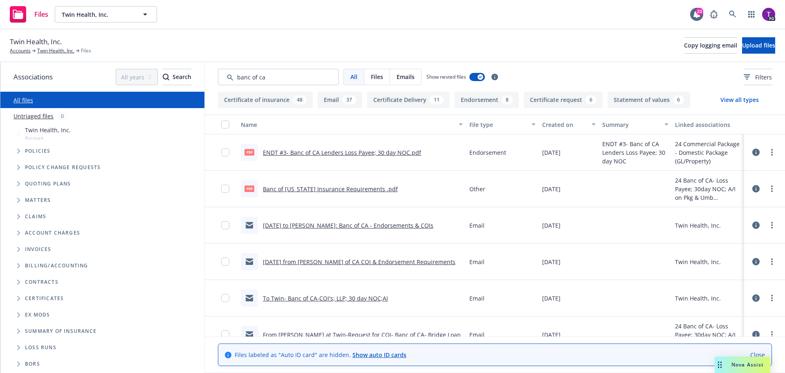
scroll to position [123, 0]
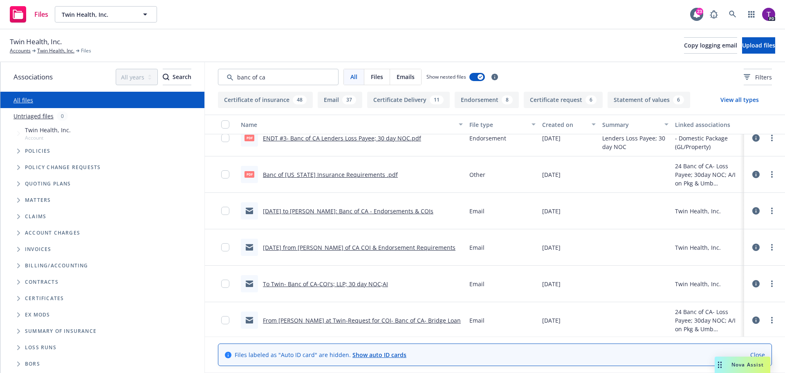
click at [362, 246] on link "8/22/25 from Keith - Banc of CA COI & Endorsement Requirements" at bounding box center [359, 247] width 193 height 8
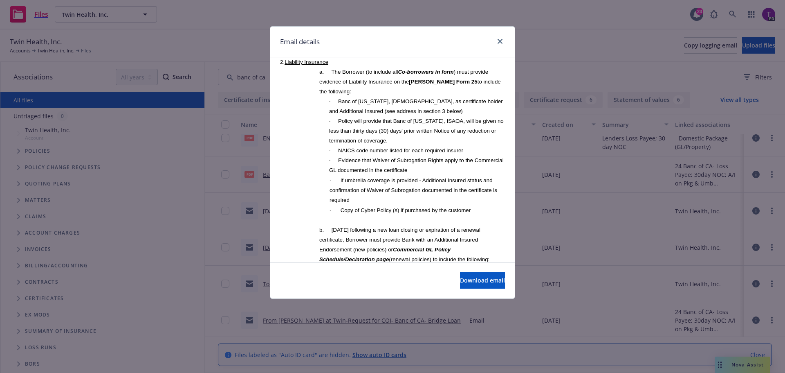
scroll to position [1268, 0]
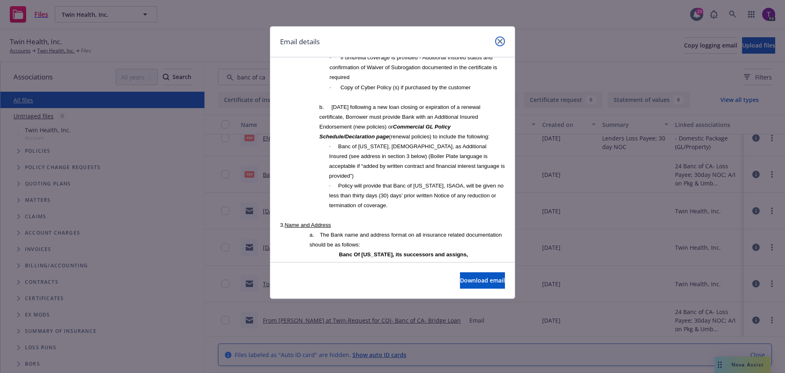
click at [499, 43] on icon "close" at bounding box center [500, 41] width 5 height 5
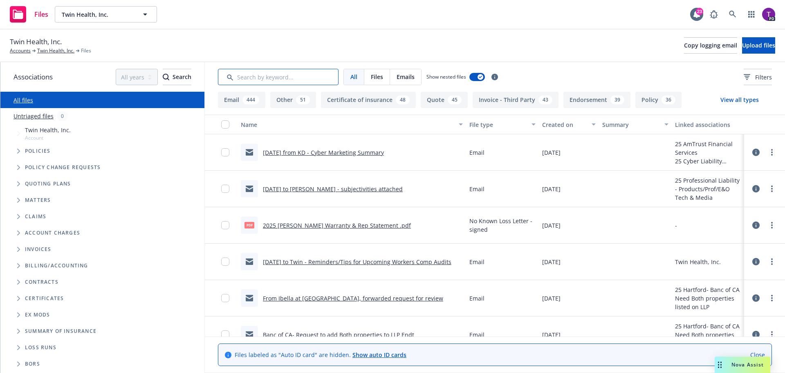
click at [292, 79] on input "Search by keyword..." at bounding box center [278, 77] width 121 height 16
click at [16, 329] on span "Folder Tree Example" at bounding box center [18, 330] width 13 height 13
click at [32, 361] on link "2024" at bounding box center [31, 361] width 13 height 9
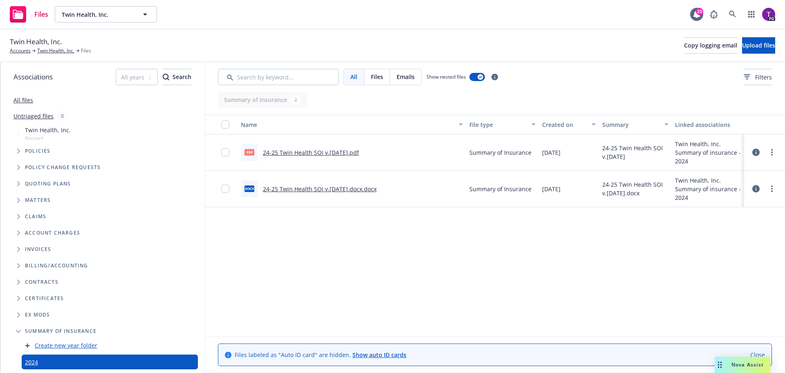
click at [300, 151] on link "24-25 Twin Health SOI v.[DATE].pdf" at bounding box center [311, 152] width 96 height 8
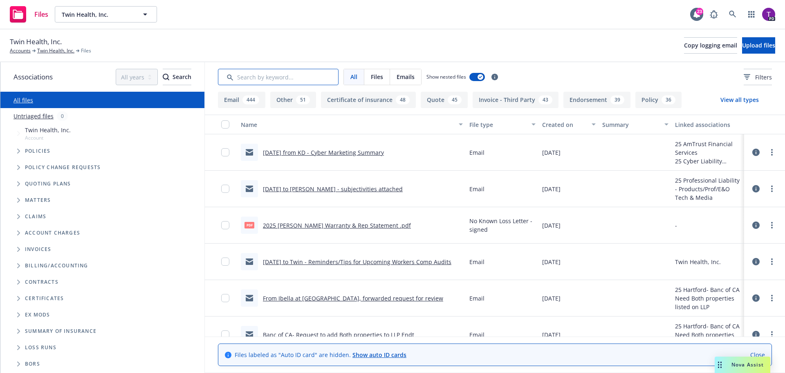
click at [288, 76] on input "Search by keyword..." at bounding box center [278, 77] width 121 height 16
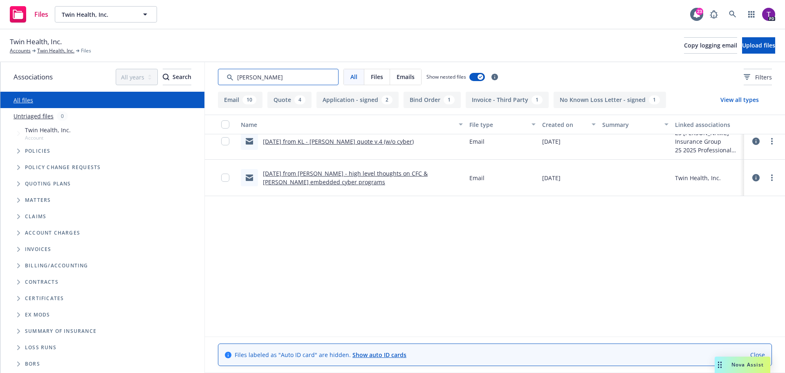
scroll to position [117, 0]
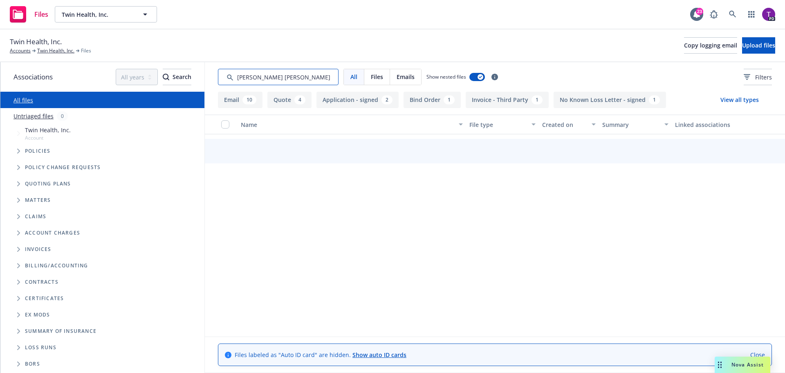
type input "hudson binder"
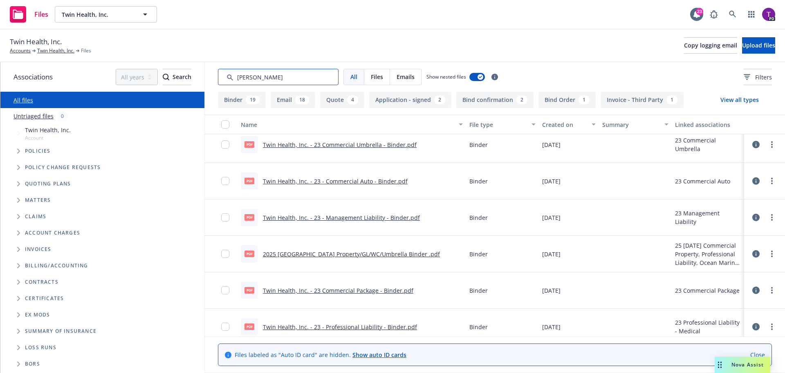
scroll to position [949, 0]
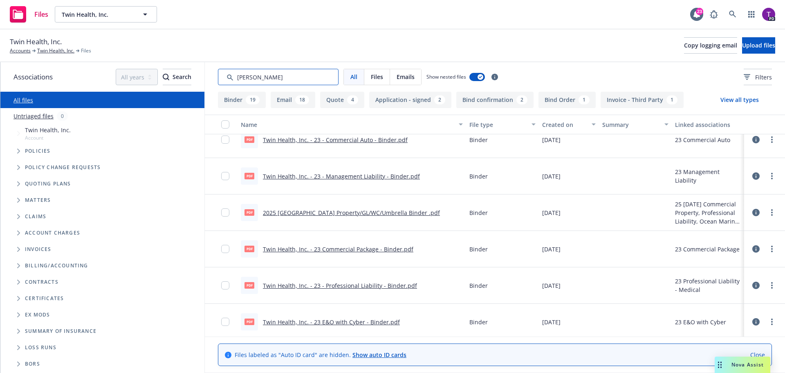
drag, startPoint x: 292, startPoint y: 76, endPoint x: 196, endPoint y: 78, distance: 96.6
click at [196, 78] on div "Associations All years 2027 2026 2025 2024 2023 2022 2021 2020 2019 2018 2017 2…" at bounding box center [392, 217] width 785 height 310
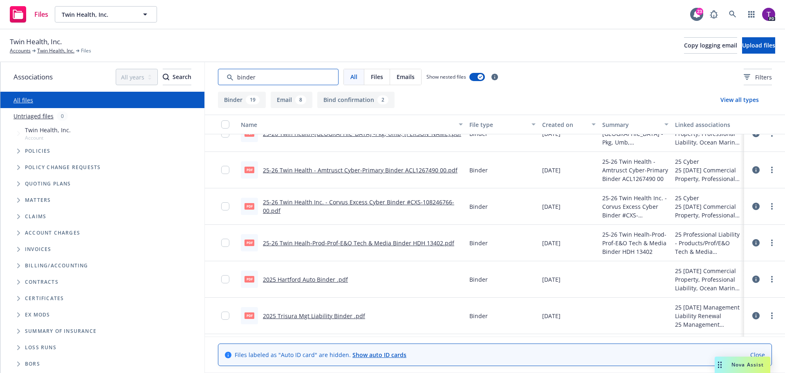
scroll to position [204, 0]
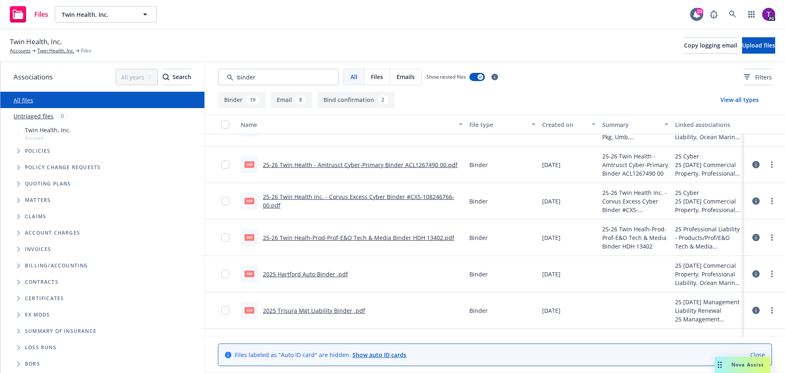
click at [357, 241] on link "25-26 Twin Healh-Prod-Prof-E&O Tech & Media Binder HDH 13402.pdf" at bounding box center [358, 238] width 191 height 8
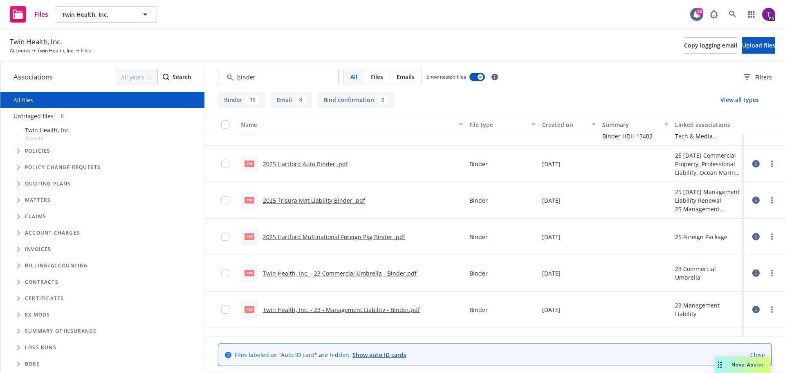
scroll to position [327, 0]
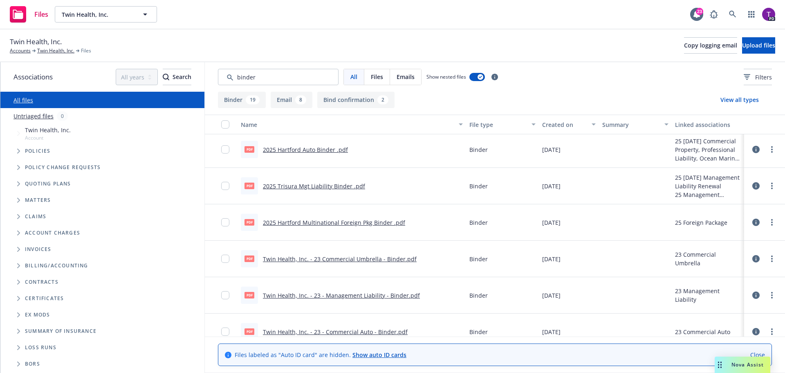
click at [257, 69] on div "All Files Emails Show nested files Filters" at bounding box center [495, 76] width 580 height 29
drag, startPoint x: 260, startPoint y: 75, endPoint x: 191, endPoint y: 85, distance: 69.9
click at [191, 85] on div "Associations All years 2027 2026 2025 2024 2023 2022 2021 2020 2019 2018 2017 2…" at bounding box center [392, 217] width 785 height 310
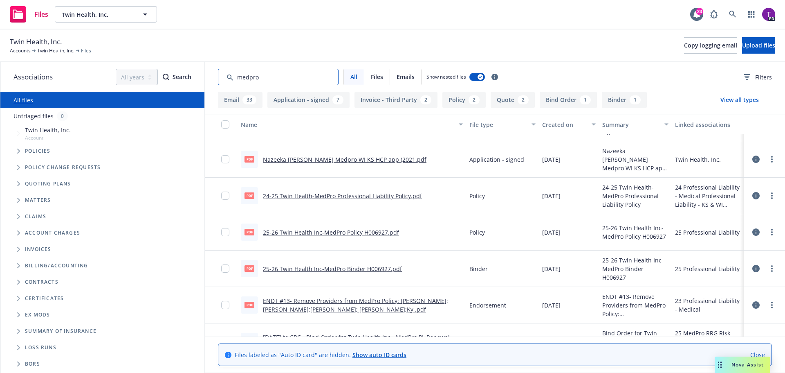
scroll to position [368, 0]
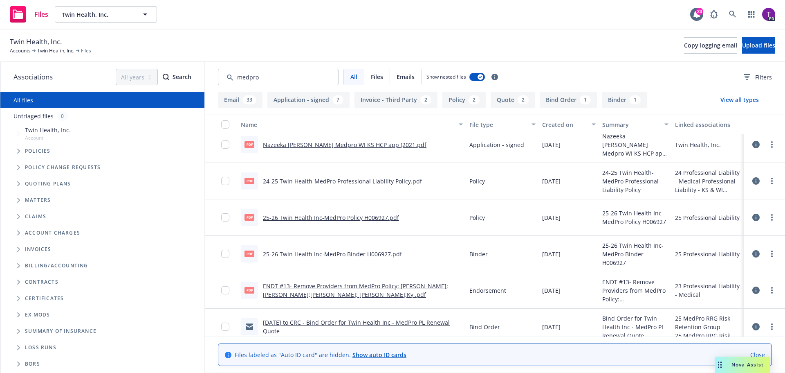
click at [328, 254] on link "25-26 Twin Health Inc-MedPro Binder H006927.pdf" at bounding box center [332, 254] width 139 height 8
drag, startPoint x: 291, startPoint y: 76, endPoint x: 143, endPoint y: 92, distance: 148.5
click at [143, 92] on div "Associations All years 2027 2026 2025 2024 2023 2022 2021 2020 2019 2018 2017 2…" at bounding box center [392, 217] width 785 height 310
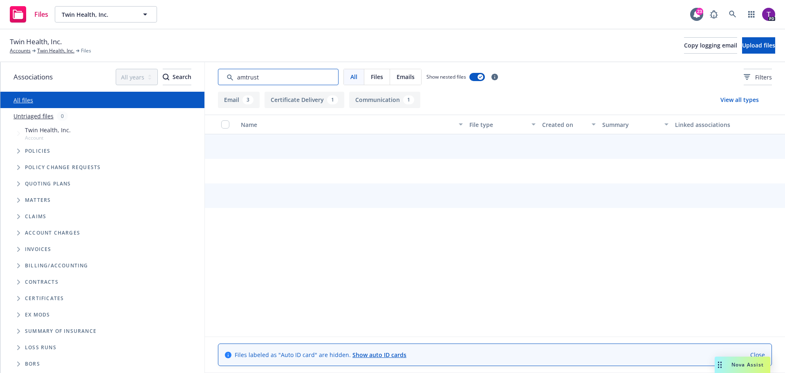
scroll to position [0, 0]
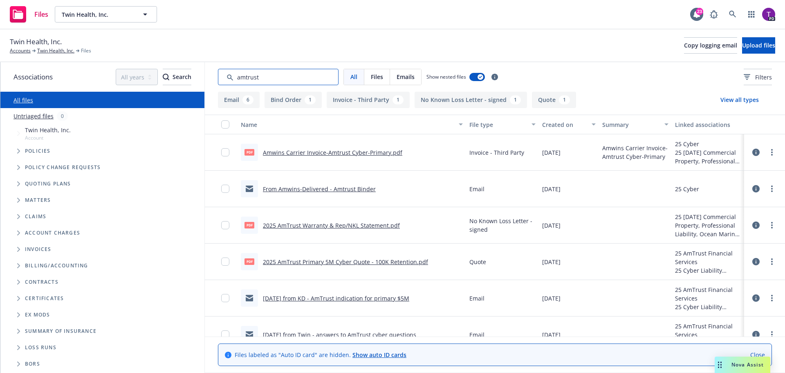
type input "amtrust"
click at [337, 189] on link "From Amwins-Delivered - Amtrust Binder" at bounding box center [319, 189] width 113 height 8
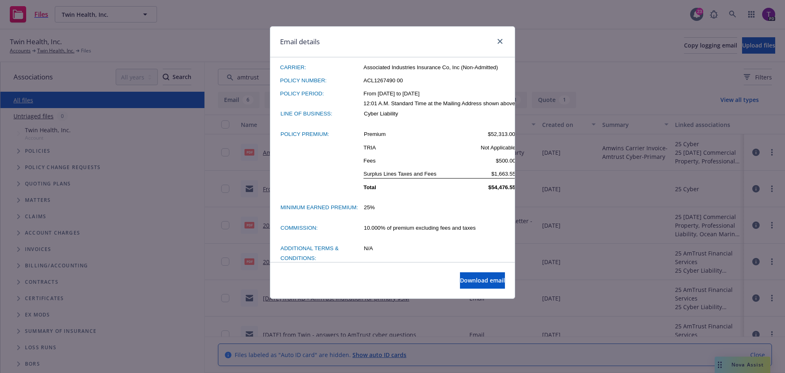
scroll to position [286, 0]
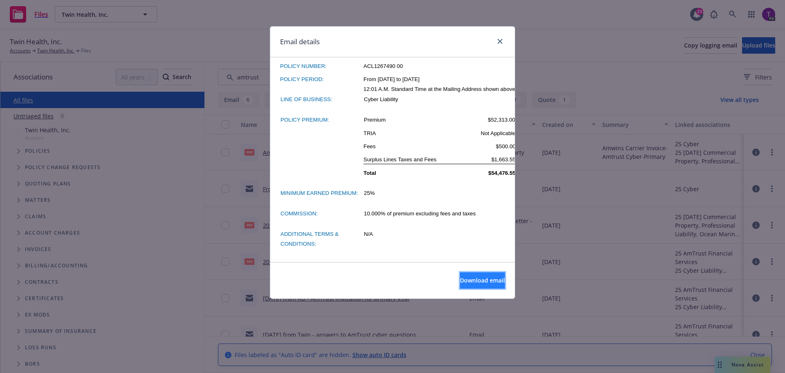
click at [468, 281] on span "Download email" at bounding box center [482, 280] width 45 height 8
click at [501, 43] on icon "close" at bounding box center [500, 41] width 5 height 5
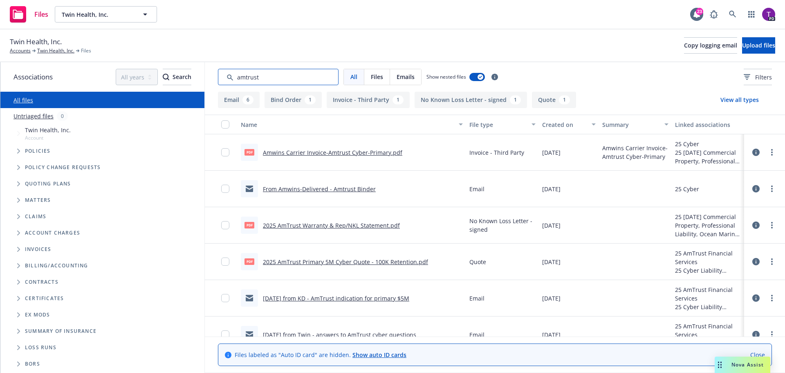
drag, startPoint x: 276, startPoint y: 76, endPoint x: 212, endPoint y: 80, distance: 64.4
click at [212, 80] on div "All Files Emails Show nested files Filters" at bounding box center [495, 76] width 580 height 29
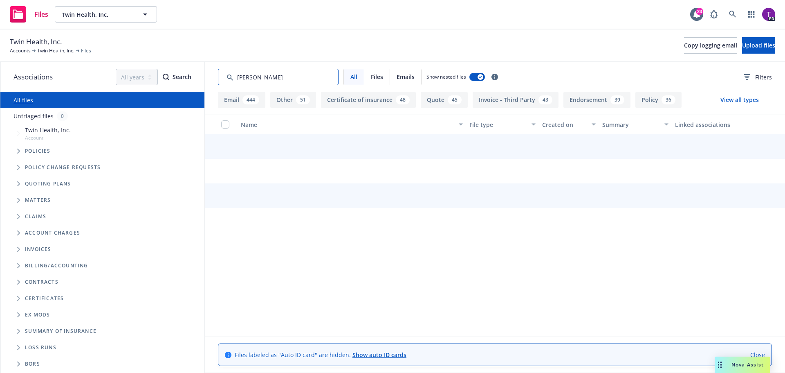
type input "falvey"
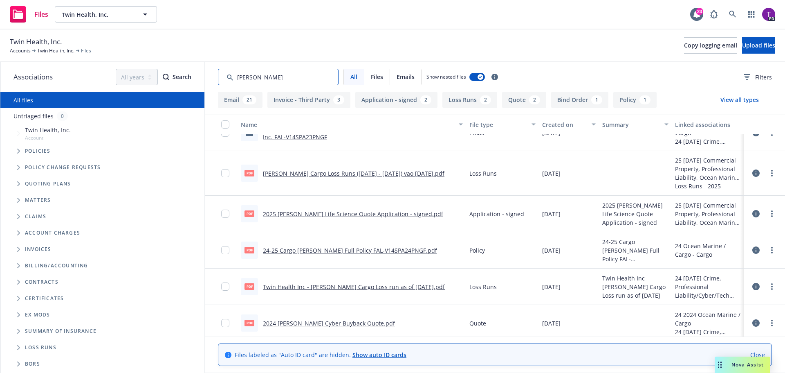
scroll to position [245, 0]
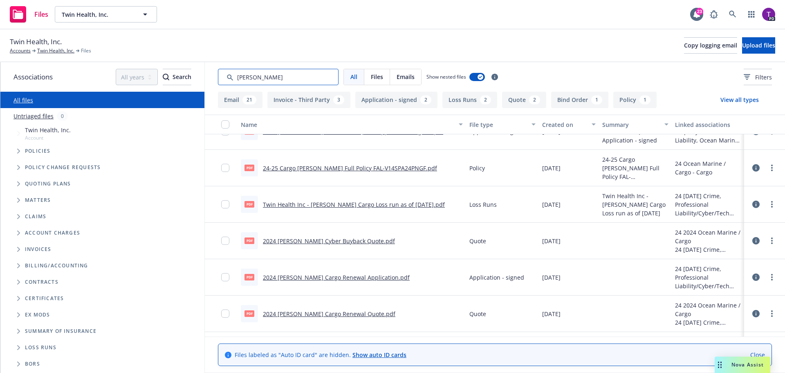
drag, startPoint x: 279, startPoint y: 79, endPoint x: 234, endPoint y: 80, distance: 45.0
click at [234, 80] on input "Search by keyword..." at bounding box center [278, 77] width 121 height 16
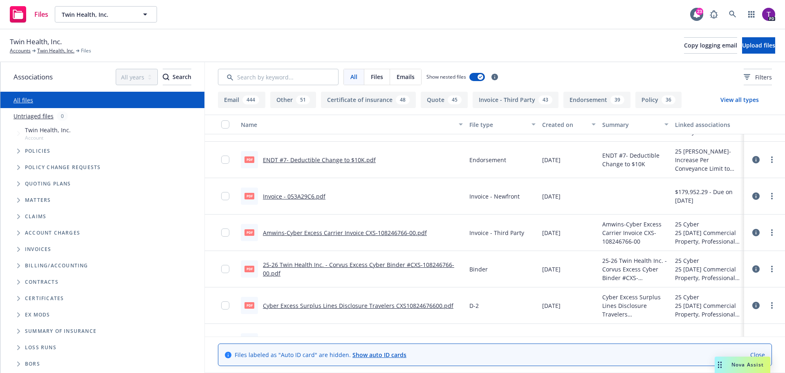
click at [18, 332] on icon "Folder Tree Example" at bounding box center [18, 330] width 3 height 5
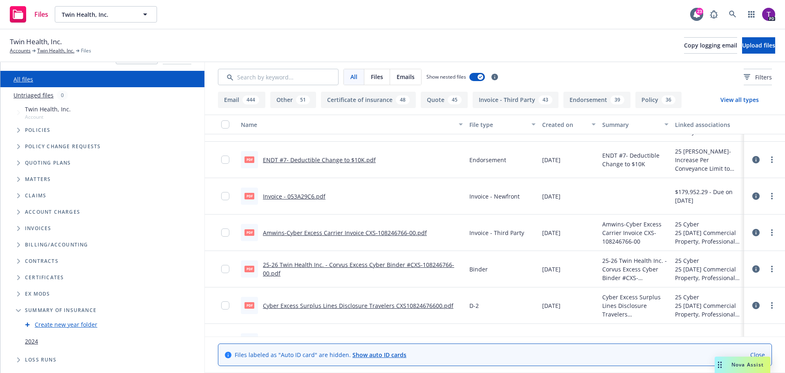
scroll to position [32, 0]
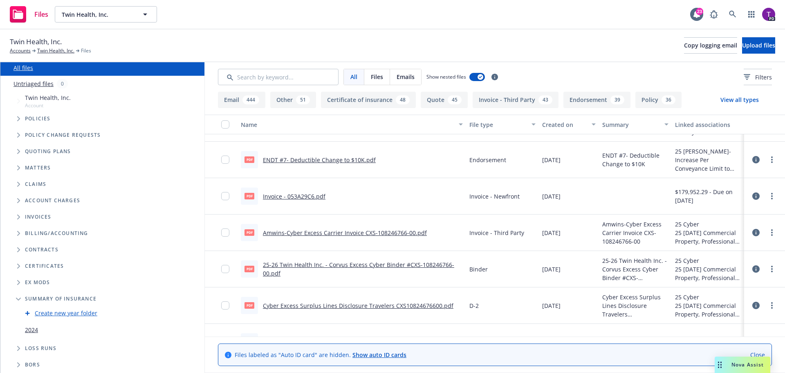
click at [32, 331] on link "2024" at bounding box center [31, 329] width 13 height 9
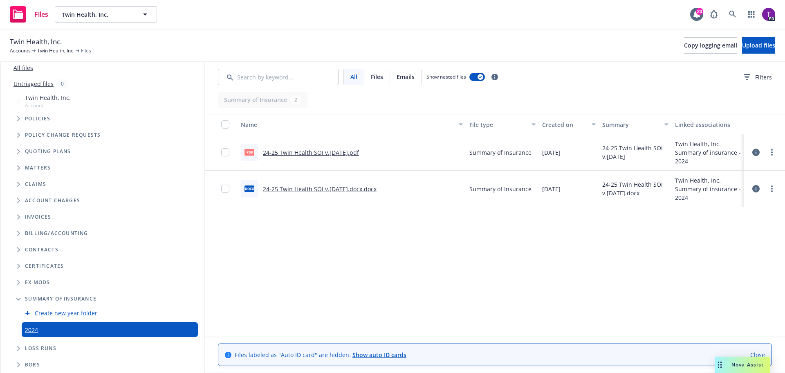
click at [316, 152] on link "24-25 Twin Health SOI v.9.16.24.pdf" at bounding box center [311, 152] width 96 height 8
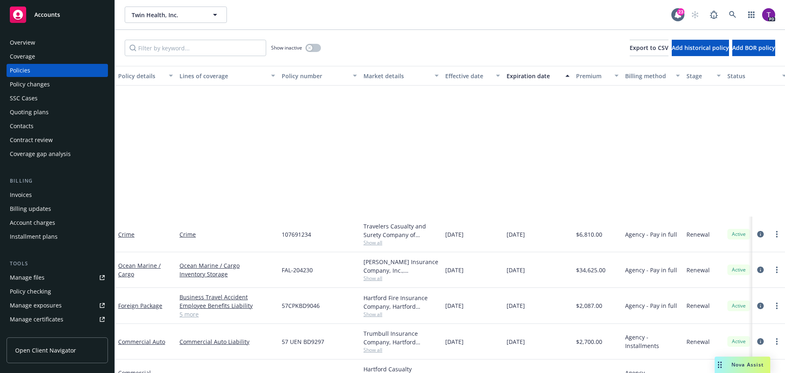
scroll to position [171, 0]
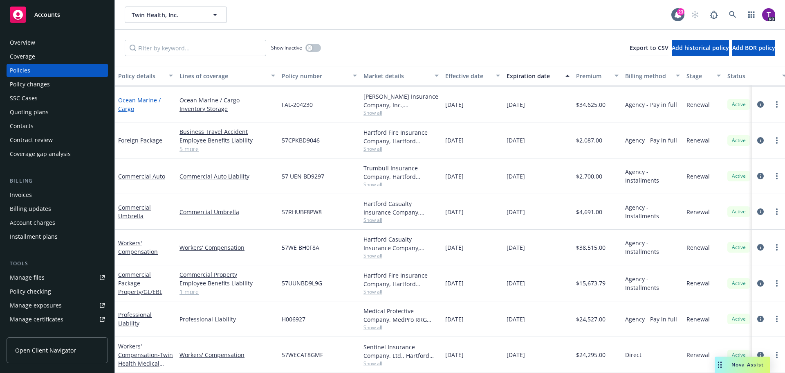
click at [144, 96] on link "Ocean Marine / Cargo" at bounding box center [139, 104] width 43 height 16
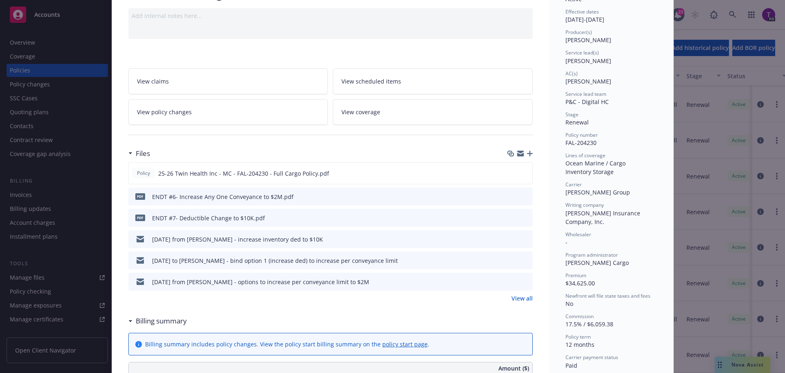
scroll to position [82, 0]
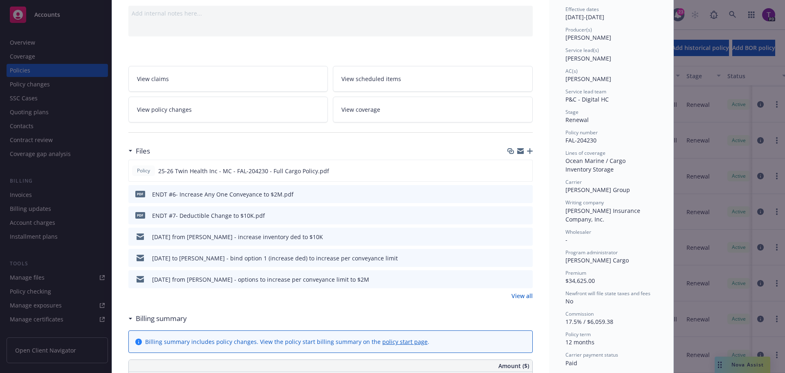
click at [521, 276] on icon "preview file" at bounding box center [524, 279] width 7 height 6
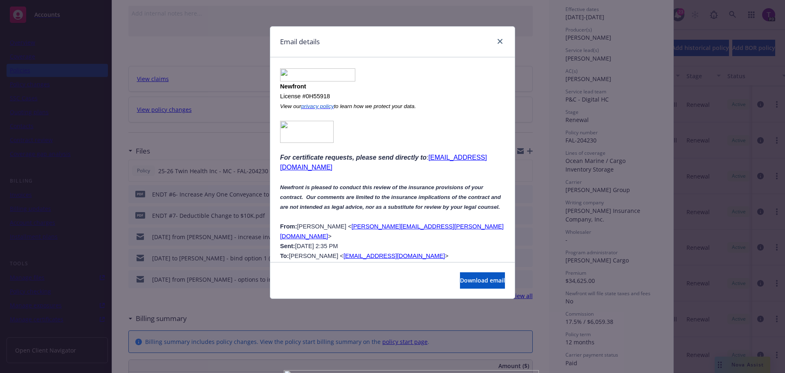
scroll to position [818, 0]
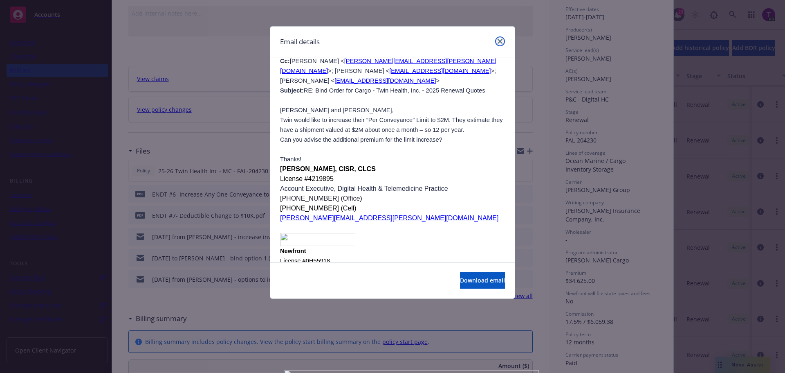
click at [500, 41] on link "close" at bounding box center [500, 41] width 10 height 10
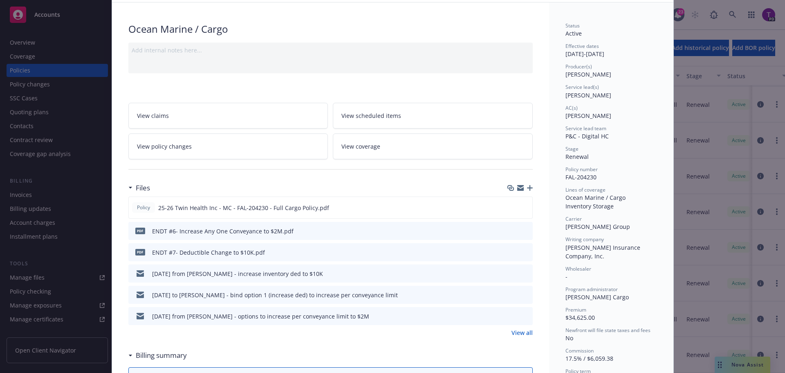
scroll to position [0, 0]
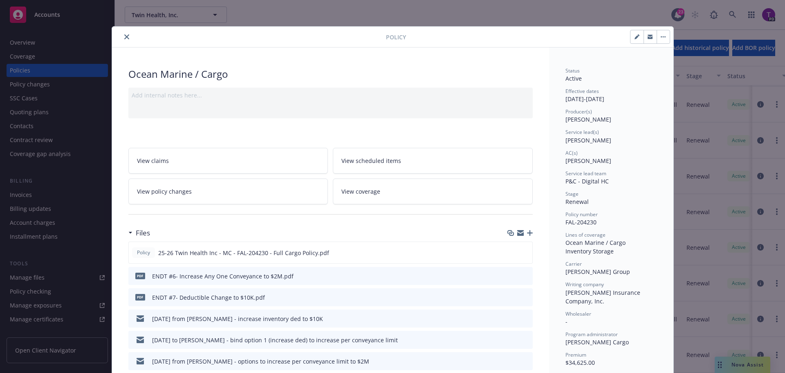
click at [123, 39] on button "close" at bounding box center [127, 37] width 10 height 10
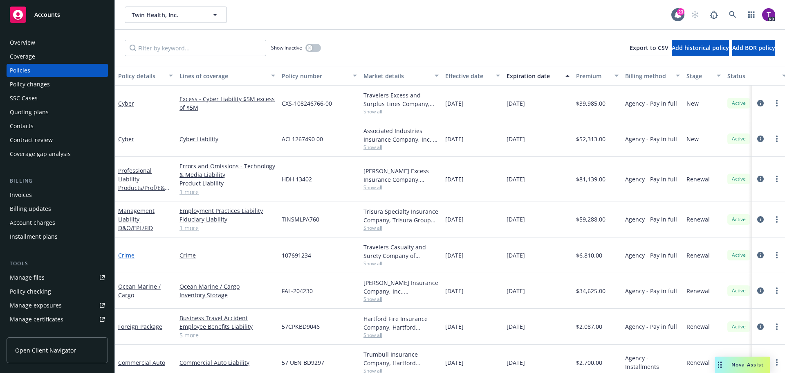
click at [130, 254] on link "Crime" at bounding box center [126, 255] width 16 height 8
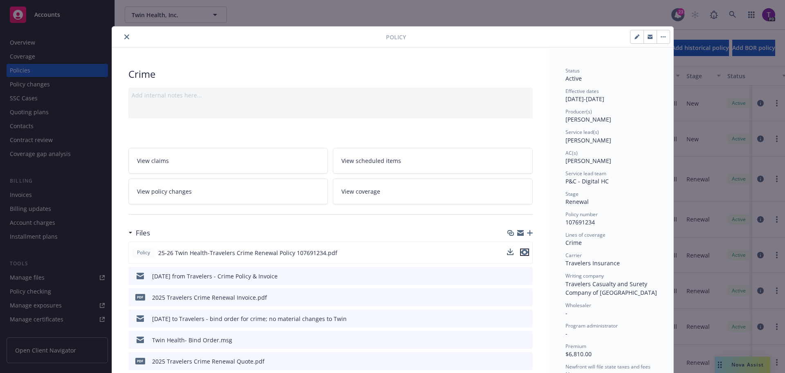
click at [521, 252] on icon "preview file" at bounding box center [524, 252] width 7 height 6
click at [124, 36] on icon "close" at bounding box center [126, 36] width 5 height 5
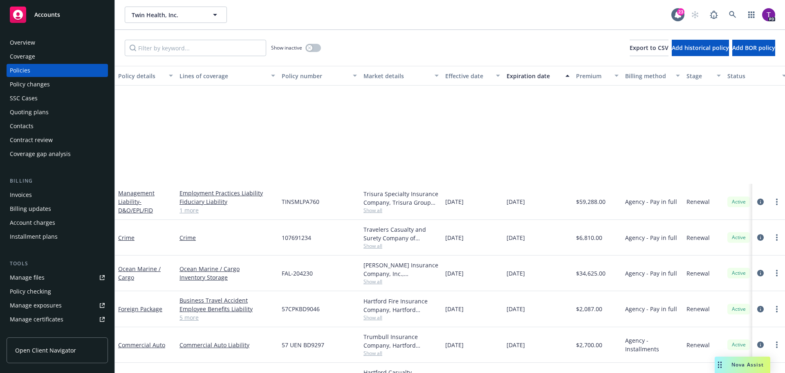
scroll to position [144, 0]
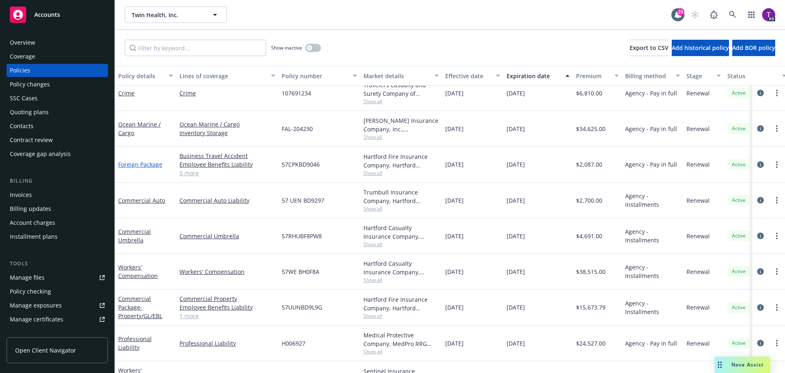
click at [137, 166] on link "Foreign Package" at bounding box center [140, 164] width 44 height 8
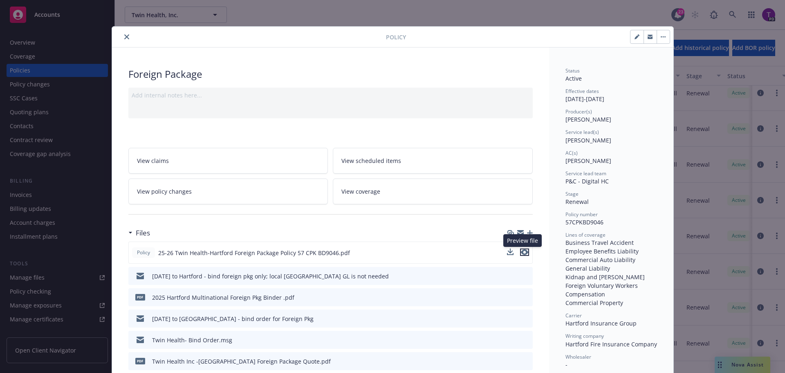
click at [521, 253] on icon "preview file" at bounding box center [524, 252] width 7 height 6
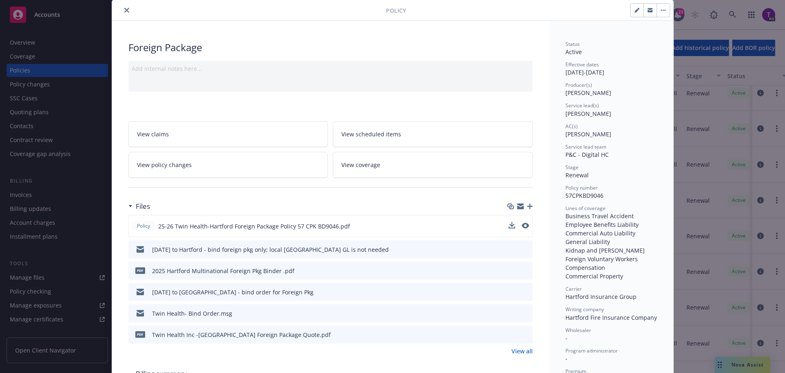
scroll to position [41, 0]
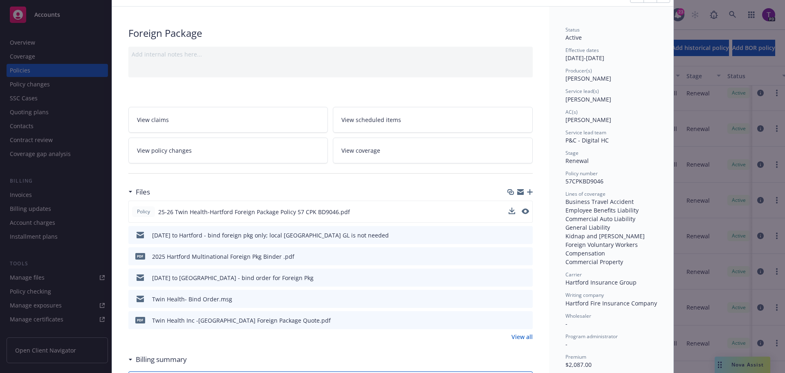
click at [521, 256] on icon "preview file" at bounding box center [524, 256] width 7 height 6
